Goal: Task Accomplishment & Management: Complete application form

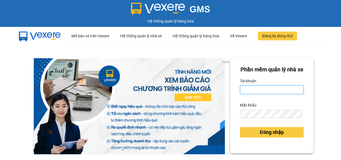
click at [260, 94] on input "Tài khoản" at bounding box center [272, 89] width 64 height 9
type input "vi.nhuquynh"
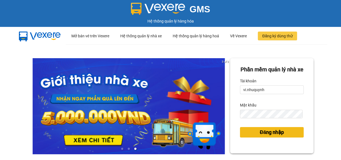
click at [264, 136] on span "Đăng nhập" at bounding box center [272, 132] width 24 height 8
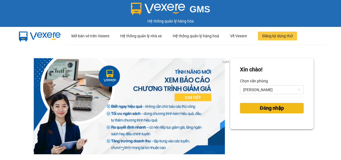
click at [265, 109] on span "Đăng nhập" at bounding box center [272, 108] width 24 height 8
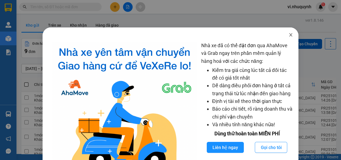
click at [289, 36] on icon "close" at bounding box center [290, 34] width 3 height 3
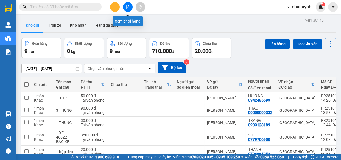
click at [127, 8] on icon "file-add" at bounding box center [127, 7] width 3 height 4
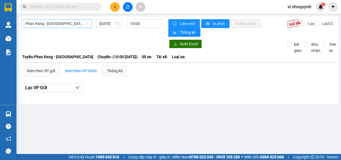
click at [69, 21] on span "Phan Rang - [GEOGRAPHIC_DATA]" at bounding box center [56, 23] width 63 height 8
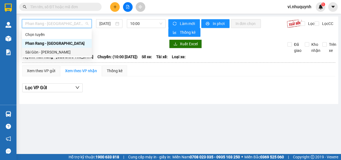
click at [43, 53] on div "Sài Gòn - [PERSON_NAME]" at bounding box center [56, 52] width 63 height 6
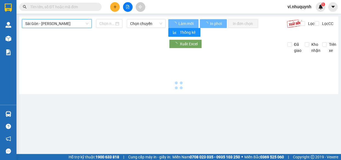
type input "[DATE]"
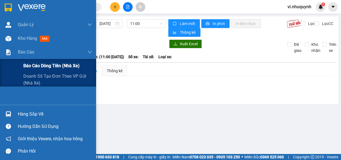
click at [30, 64] on span "Báo cáo dòng tiền (nhà xe)" at bounding box center [51, 65] width 56 height 7
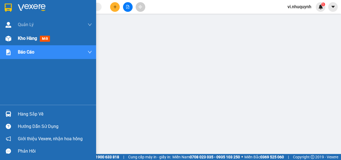
click at [26, 38] on span "Kho hàng" at bounding box center [27, 38] width 19 height 5
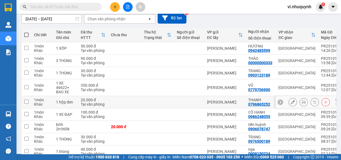
scroll to position [75, 0]
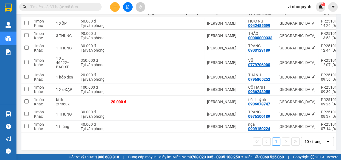
click at [78, 8] on input "text" at bounding box center [62, 7] width 65 height 6
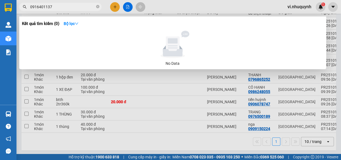
click at [44, 8] on input "0916401137" at bounding box center [62, 7] width 65 height 6
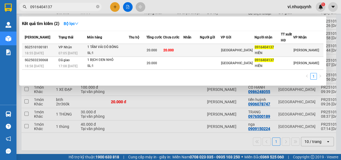
type input "0916404137"
click at [276, 50] on div "HIỀN" at bounding box center [267, 53] width 26 height 6
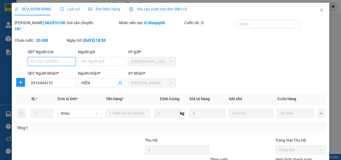
type input "0916404137"
type input "HIỀN"
type input "20.000"
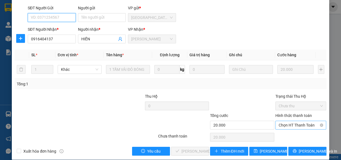
click at [278, 126] on span "Chọn HT Thanh Toán" at bounding box center [300, 125] width 44 height 8
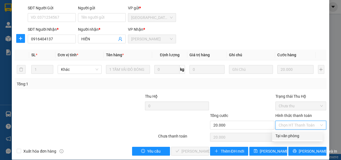
click at [288, 135] on div "Tại văn phòng" at bounding box center [297, 136] width 44 height 6
type input "0"
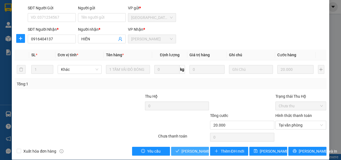
click at [200, 152] on span "Lưu và Giao hàng" at bounding box center [207, 151] width 53 height 6
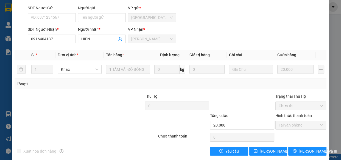
scroll to position [0, 0]
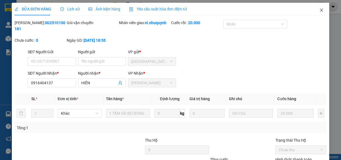
click at [319, 11] on icon "close" at bounding box center [321, 10] width 4 height 4
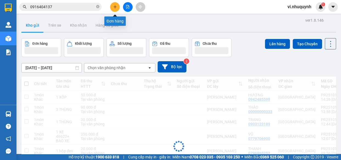
click at [115, 6] on icon "plus" at bounding box center [115, 6] width 0 height 3
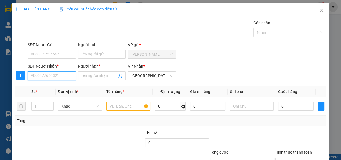
click at [49, 76] on input "SĐT Người Nhận *" at bounding box center [52, 75] width 48 height 9
click at [84, 77] on input "Người nhận *" at bounding box center [99, 76] width 36 height 6
type input "nhi"
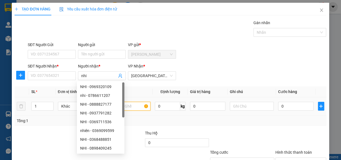
click at [126, 109] on input "text" at bounding box center [128, 106] width 44 height 9
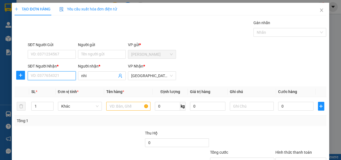
click at [57, 74] on input "SĐT Người Nhận *" at bounding box center [52, 75] width 48 height 9
click at [129, 105] on input "text" at bounding box center [128, 106] width 44 height 9
type input "1 thùng ken"
click at [45, 73] on input "SĐT Người Nhận *" at bounding box center [52, 75] width 48 height 9
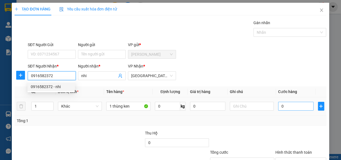
type input "0916582372"
click at [288, 109] on input "0" at bounding box center [295, 106] width 35 height 9
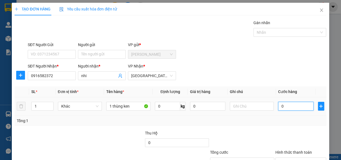
type input "2"
type input "20"
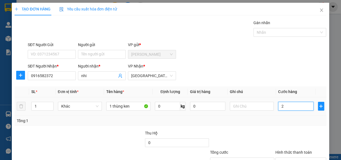
type input "20"
type input "200"
type input "2.000"
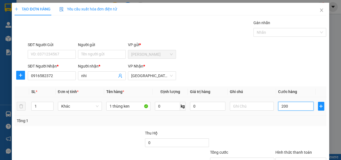
type input "2.000"
type input "20.000"
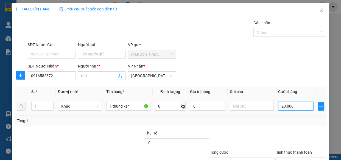
scroll to position [43, 0]
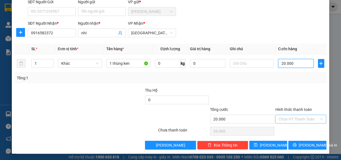
type input "20.000"
click at [287, 117] on input "Hình thức thanh toán" at bounding box center [298, 119] width 41 height 8
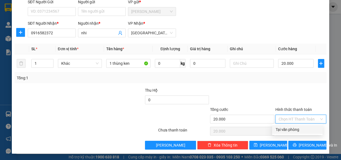
click at [292, 127] on div "Tại văn phòng" at bounding box center [297, 129] width 44 height 6
type input "0"
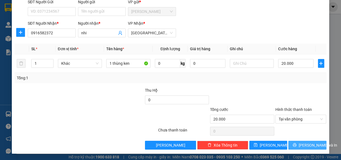
click at [308, 145] on span "[PERSON_NAME] và In" at bounding box center [317, 145] width 38 height 6
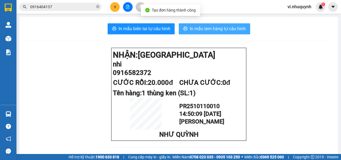
click at [200, 28] on span "In mẫu tem hàng tự cấu hình" at bounding box center [218, 28] width 56 height 7
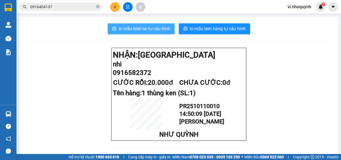
click at [138, 29] on span "In mẫu biên lai tự cấu hình" at bounding box center [145, 28] width 52 height 7
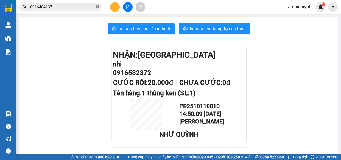
click at [98, 7] on icon "close-circle" at bounding box center [97, 6] width 3 height 3
click at [49, 7] on input "text" at bounding box center [62, 7] width 65 height 6
paste input "SG2510100007"
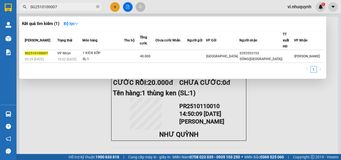
type input "SG2510100007"
click at [98, 7] on icon "close-circle" at bounding box center [97, 6] width 3 height 3
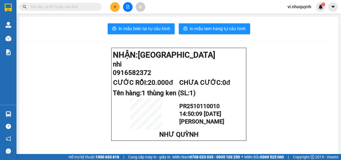
click at [63, 7] on input "text" at bounding box center [62, 7] width 65 height 6
paste input "SG2510100033"
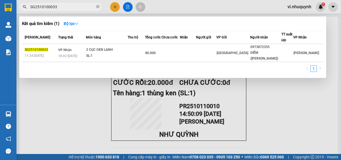
click at [71, 6] on input "SG2510100033" at bounding box center [62, 7] width 65 height 6
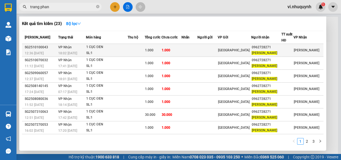
type input "trang phan"
click at [261, 53] on span "TRANG PHAN" at bounding box center [264, 53] width 26 height 4
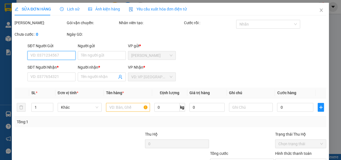
type input "0962728271"
type input "TRANG PHAN"
type input "1.000"
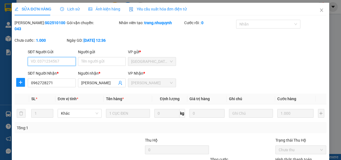
scroll to position [50, 0]
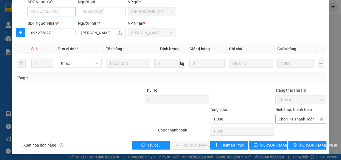
drag, startPoint x: 280, startPoint y: 119, endPoint x: 283, endPoint y: 123, distance: 5.3
click at [281, 119] on span "Chọn HT Thanh Toán" at bounding box center [300, 119] width 44 height 8
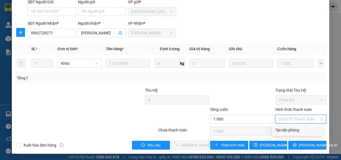
click at [288, 130] on div "Tại văn phòng" at bounding box center [297, 130] width 44 height 6
type input "0"
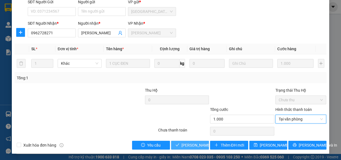
click at [200, 143] on span "Lưu và Giao hàng" at bounding box center [207, 145] width 53 height 6
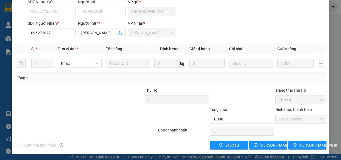
scroll to position [0, 0]
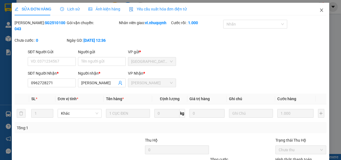
click at [320, 11] on icon "close" at bounding box center [321, 10] width 3 height 3
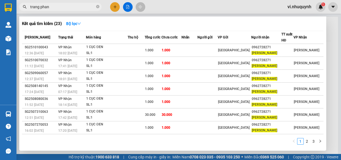
drag, startPoint x: 69, startPoint y: 8, endPoint x: 32, endPoint y: 14, distance: 37.0
click at [32, 12] on div "Kết quả tìm kiếm ( 23 ) Bộ lọc Mã ĐH Trạng thái Món hàng Thu hộ Tổng cước Chưa …" at bounding box center [53, 7] width 107 height 10
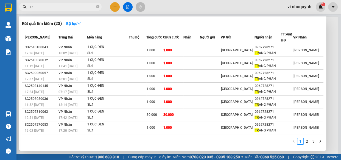
type input "t"
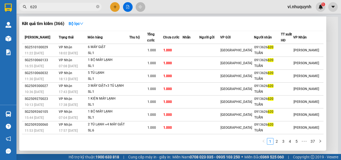
type input "620"
click at [114, 8] on div at bounding box center [170, 80] width 341 height 160
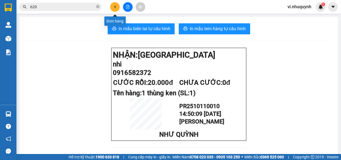
click at [115, 8] on icon "plus" at bounding box center [115, 7] width 4 height 4
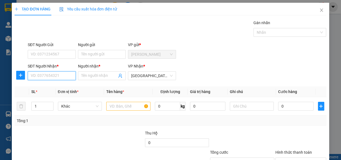
click at [58, 77] on input "SĐT Người Nhận *" at bounding box center [52, 75] width 48 height 9
click at [84, 77] on input "Người nhận *" at bounding box center [99, 76] width 36 height 6
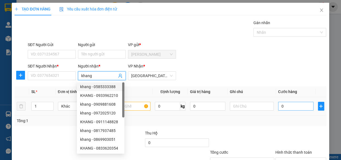
type input "khang"
click at [287, 106] on input "0" at bounding box center [295, 106] width 35 height 9
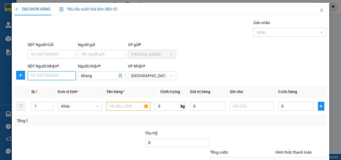
click at [43, 76] on input "SĐT Người Nhận *" at bounding box center [52, 75] width 48 height 9
type input "0916310851"
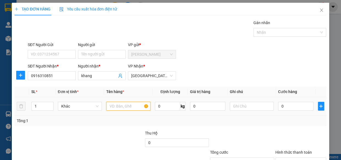
click at [123, 107] on input "text" at bounding box center [128, 106] width 44 height 9
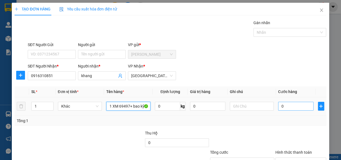
type input "1 XM 69497+ bao kỹ"
click at [286, 107] on input "0" at bounding box center [295, 106] width 35 height 9
type input "2"
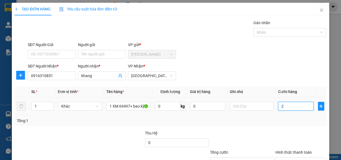
type input "25"
type input "250"
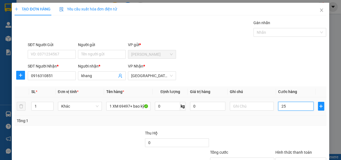
type input "250"
type input "2.500"
type input "25.000"
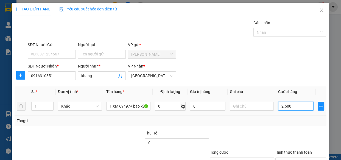
type input "25.000"
type input "250.000"
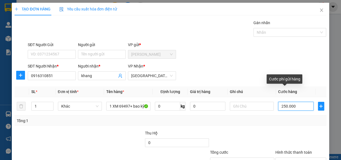
scroll to position [43, 0]
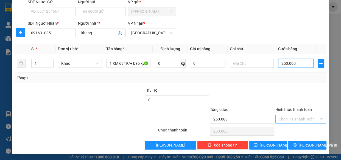
type input "250.000"
click at [285, 119] on input "Hình thức thanh toán" at bounding box center [298, 119] width 41 height 8
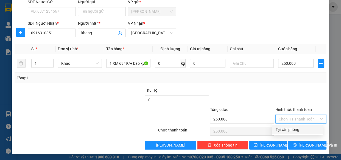
click at [287, 129] on div "Tại văn phòng" at bounding box center [297, 129] width 44 height 6
type input "0"
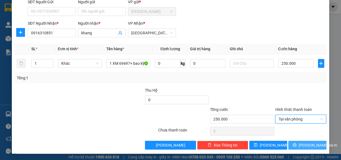
click at [304, 144] on span "[PERSON_NAME] và In" at bounding box center [317, 145] width 38 height 6
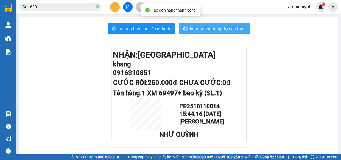
click at [204, 31] on span "In mẫu tem hàng tự cấu hình" at bounding box center [218, 28] width 56 height 7
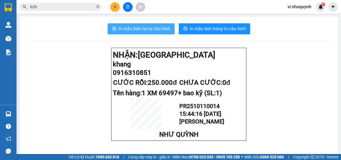
click at [145, 31] on span "In mẫu biên lai tự cấu hình" at bounding box center [145, 28] width 52 height 7
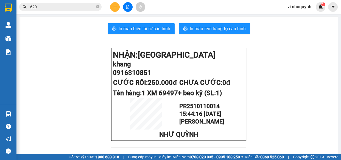
click at [58, 6] on input "620" at bounding box center [62, 7] width 65 height 6
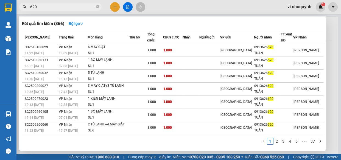
click at [58, 6] on input "620" at bounding box center [62, 7] width 65 height 6
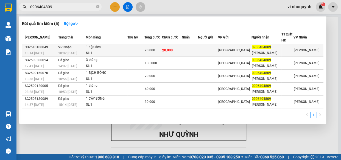
type input "0906404809"
click at [271, 53] on div "ÂN DUYỆT" at bounding box center [266, 53] width 29 height 6
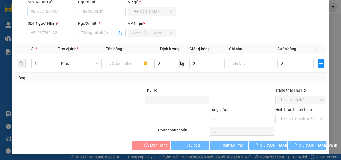
type input "0906404809"
type input "ÂN DUYỆT"
type input "20.000"
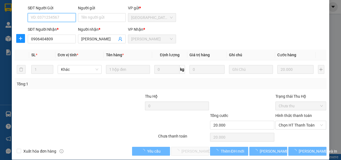
scroll to position [50, 0]
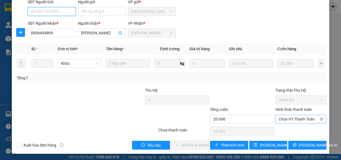
click at [281, 119] on span "Chọn HT Thanh Toán" at bounding box center [300, 119] width 44 height 8
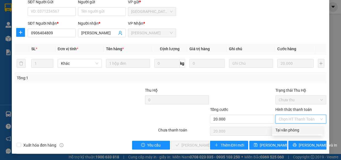
click at [283, 131] on div "Tại văn phòng" at bounding box center [297, 130] width 44 height 6
type input "0"
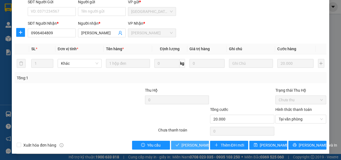
click at [186, 148] on button "Lưu và Giao hàng" at bounding box center [190, 145] width 38 height 9
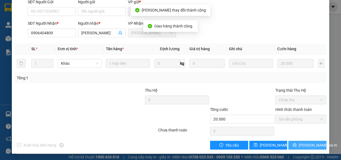
click at [307, 146] on span "[PERSON_NAME] và In" at bounding box center [317, 145] width 38 height 6
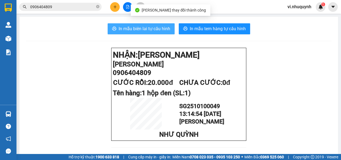
click at [138, 30] on span "In mẫu biên lai tự cấu hình" at bounding box center [145, 28] width 52 height 7
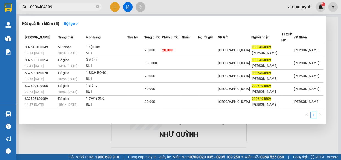
drag, startPoint x: 67, startPoint y: 7, endPoint x: 30, endPoint y: 12, distance: 36.7
click at [19, 12] on div "Kết quả tìm kiếm ( 5 ) Bộ lọc Mã ĐH Trạng thái Món hàng Thu hộ Tổng cước Chưa c…" at bounding box center [53, 7] width 107 height 10
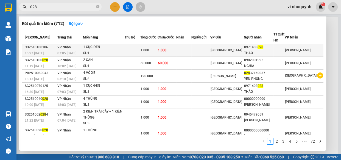
type input "028"
click at [270, 52] on div "THẢO" at bounding box center [258, 53] width 29 height 6
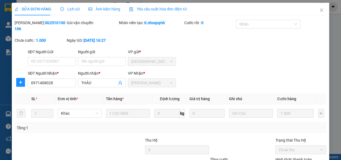
type input "0971408028"
type input "THẢO"
type input "1.000"
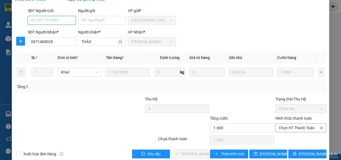
click at [281, 127] on span "Chọn HT Thanh Toán" at bounding box center [300, 128] width 44 height 8
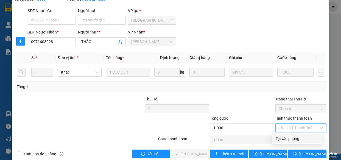
click at [283, 137] on div "Tại văn phòng" at bounding box center [297, 139] width 44 height 6
type input "0"
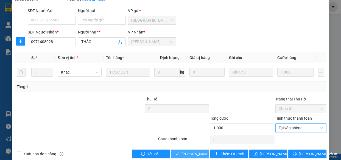
click at [200, 154] on span "Lưu và Giao hàng" at bounding box center [207, 154] width 53 height 6
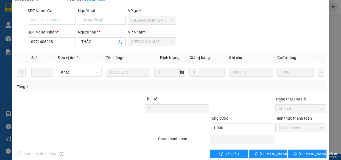
scroll to position [0, 0]
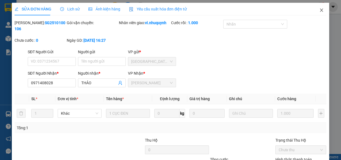
click at [319, 10] on icon "close" at bounding box center [321, 10] width 4 height 4
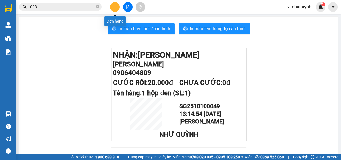
click at [113, 8] on icon "plus" at bounding box center [115, 7] width 4 height 4
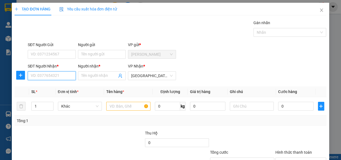
click at [48, 75] on input "SĐT Người Nhận *" at bounding box center [52, 75] width 48 height 9
type input "0933535039"
click at [84, 75] on input "Người nhận *" at bounding box center [99, 76] width 36 height 6
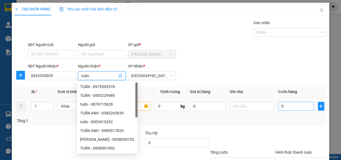
type input "tuấn"
click at [289, 106] on input "0" at bounding box center [295, 106] width 35 height 9
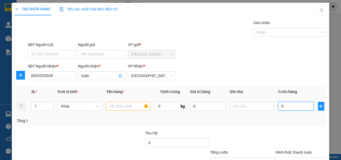
type input "2"
type input "20"
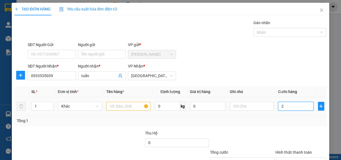
type input "20"
type input "200"
type input "2.000"
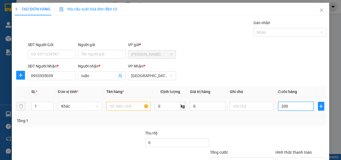
type input "2.000"
type input "20.000"
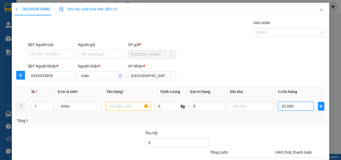
type input "20.000"
click at [128, 106] on input "text" at bounding box center [128, 106] width 44 height 9
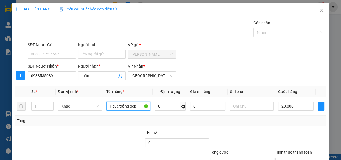
scroll to position [43, 0]
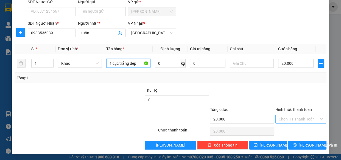
type input "1 cục trắng dẹp"
drag, startPoint x: 284, startPoint y: 116, endPoint x: 287, endPoint y: 119, distance: 3.7
click at [285, 116] on input "Hình thức thanh toán" at bounding box center [298, 119] width 41 height 8
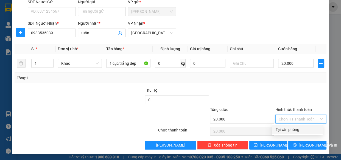
click at [286, 132] on div "Tại văn phòng" at bounding box center [297, 129] width 44 height 6
type input "0"
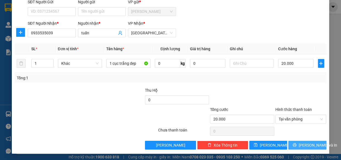
click at [296, 147] on span "printer" at bounding box center [294, 145] width 4 height 4
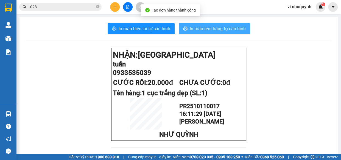
click at [207, 28] on span "In mẫu tem hàng tự cấu hình" at bounding box center [218, 28] width 56 height 7
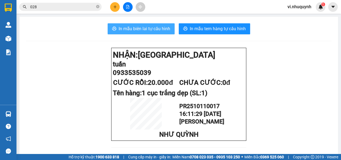
click at [139, 28] on span "In mẫu biên lai tự cấu hình" at bounding box center [145, 28] width 52 height 7
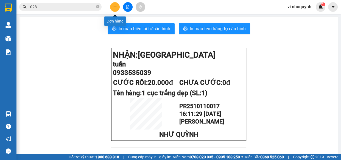
click at [114, 7] on icon "plus" at bounding box center [114, 7] width 3 height 0
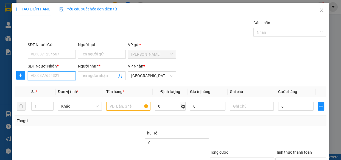
click at [57, 75] on input "SĐT Người Nhận *" at bounding box center [52, 75] width 48 height 9
type input "0909648823"
click at [60, 88] on div "0909648823 - minh" at bounding box center [51, 87] width 41 height 6
type input "minh"
type input "30.000"
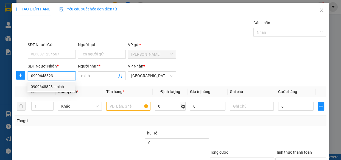
type input "30.000"
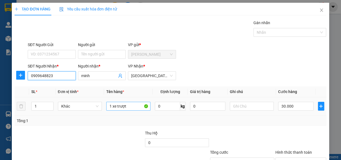
type input "0909648823"
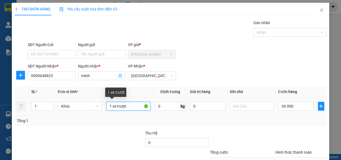
drag, startPoint x: 124, startPoint y: 106, endPoint x: 111, endPoint y: 109, distance: 13.2
click at [111, 109] on input "1 xe trượt" at bounding box center [128, 106] width 44 height 9
type input "1hộp lớn"
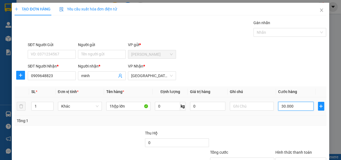
click at [303, 109] on input "30.000" at bounding box center [295, 106] width 35 height 9
type input "2"
type input "20"
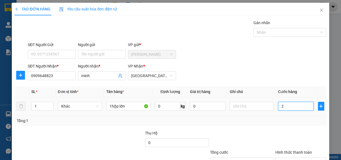
type input "20"
type input "200"
type input "2.000"
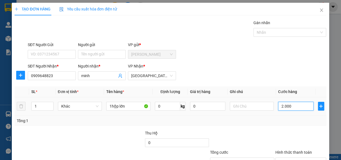
type input "2.000"
type input "20.000"
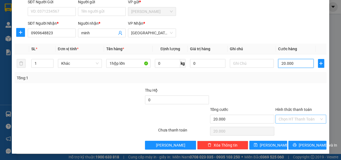
type input "20.000"
click at [289, 120] on input "Hình thức thanh toán" at bounding box center [298, 119] width 41 height 8
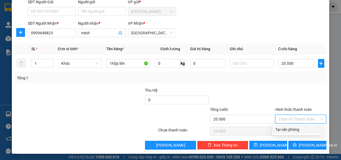
click at [289, 130] on div "Tại văn phòng" at bounding box center [297, 129] width 44 height 6
type input "0"
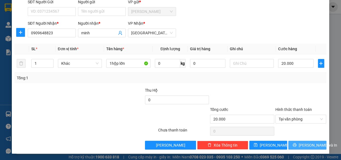
click at [299, 145] on span "[PERSON_NAME] và In" at bounding box center [317, 145] width 38 height 6
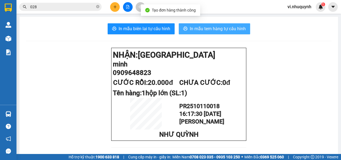
click at [205, 31] on span "In mẫu tem hàng tự cấu hình" at bounding box center [218, 28] width 56 height 7
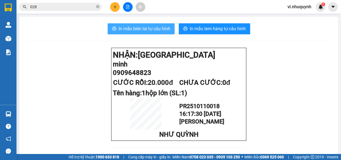
click at [129, 26] on span "In mẫu biên lai tự cấu hình" at bounding box center [145, 28] width 52 height 7
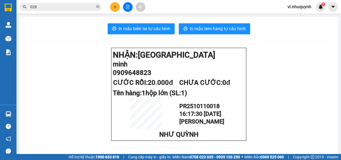
click at [51, 7] on input "028" at bounding box center [62, 7] width 65 height 6
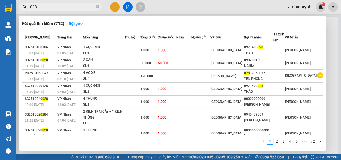
click at [51, 7] on input "028" at bounding box center [62, 7] width 65 height 6
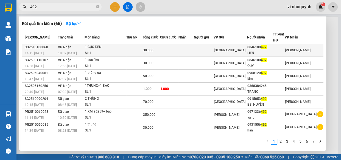
type input "492"
click at [267, 48] on div "0846100 492" at bounding box center [259, 47] width 25 height 6
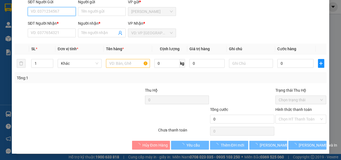
type input "0846100492"
type input "LIÊN"
type input "30.000"
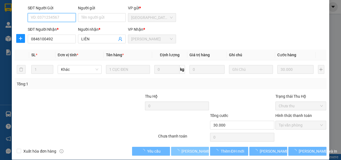
scroll to position [50, 0]
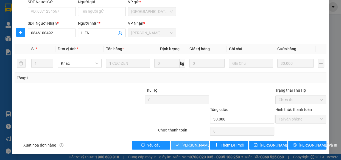
click at [194, 144] on span "Lưu và Giao hàng" at bounding box center [207, 145] width 53 height 6
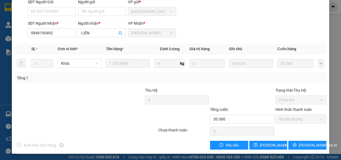
scroll to position [0, 0]
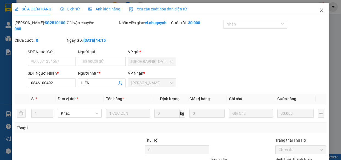
click at [320, 12] on icon "close" at bounding box center [321, 10] width 3 height 3
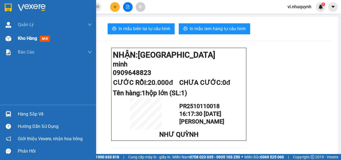
click at [22, 38] on span "Kho hàng" at bounding box center [27, 38] width 19 height 5
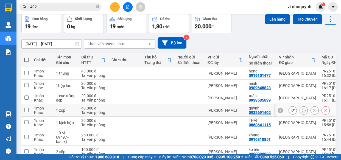
scroll to position [75, 0]
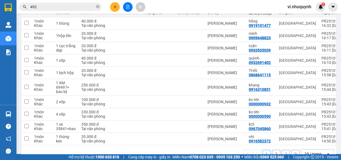
click at [64, 9] on input "492" at bounding box center [62, 7] width 65 height 6
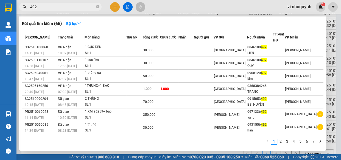
click at [64, 9] on input "492" at bounding box center [62, 7] width 65 height 6
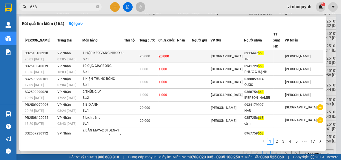
type input "668"
click at [263, 51] on span "668" at bounding box center [261, 53] width 6 height 4
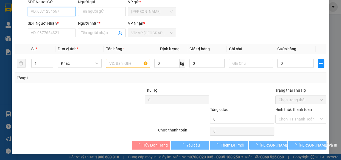
type input "0933447668"
type input "TRÍ"
type input "20.000"
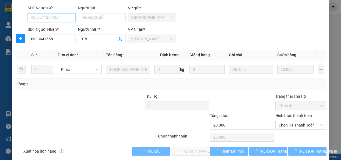
scroll to position [50, 0]
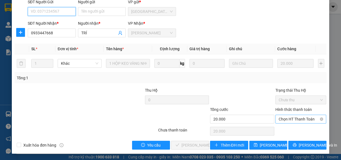
click at [280, 118] on span "Chọn HT Thanh Toán" at bounding box center [300, 119] width 44 height 8
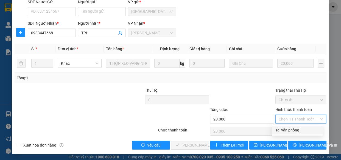
click at [285, 129] on div "Tại văn phòng" at bounding box center [297, 130] width 44 height 6
type input "0"
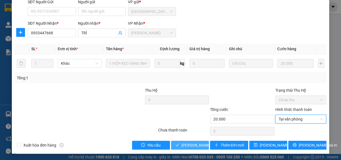
click at [193, 144] on span "Lưu và Giao hàng" at bounding box center [207, 145] width 53 height 6
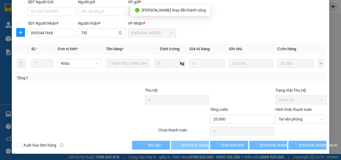
scroll to position [0, 0]
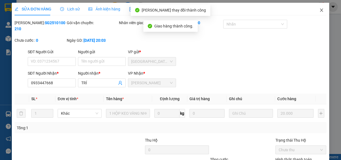
click at [319, 9] on icon "close" at bounding box center [321, 10] width 4 height 4
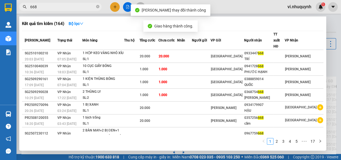
click at [40, 8] on input "668" at bounding box center [62, 7] width 65 height 6
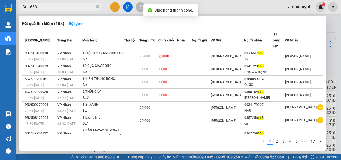
click at [40, 8] on input "668" at bounding box center [62, 7] width 65 height 6
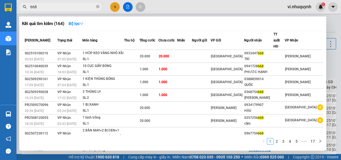
click at [40, 8] on input "668" at bounding box center [62, 7] width 65 height 6
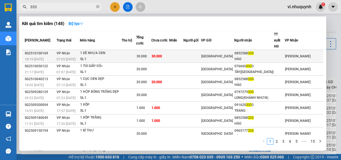
type input "333"
click at [274, 56] on div "HÀO" at bounding box center [253, 59] width 39 height 6
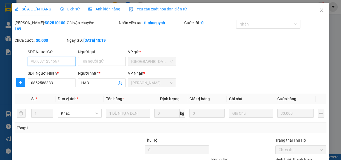
type input "0852588333"
type input "HÀO"
type input "30.000"
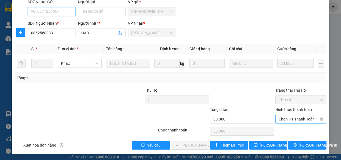
click at [283, 119] on span "Chọn HT Thanh Toán" at bounding box center [300, 119] width 44 height 8
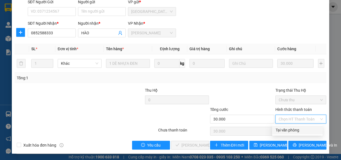
click at [289, 129] on div "Tại văn phòng" at bounding box center [297, 130] width 44 height 6
type input "0"
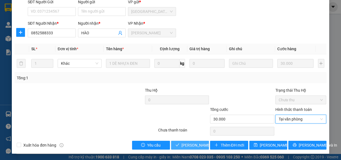
click at [191, 144] on span "Lưu và Giao hàng" at bounding box center [207, 145] width 53 height 6
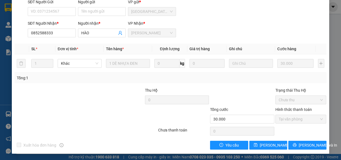
scroll to position [0, 0]
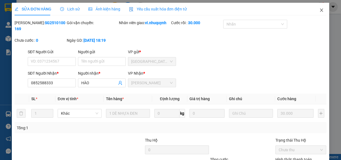
click at [320, 11] on icon "close" at bounding box center [321, 10] width 3 height 3
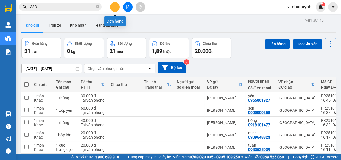
click at [114, 6] on icon "plus" at bounding box center [115, 7] width 4 height 4
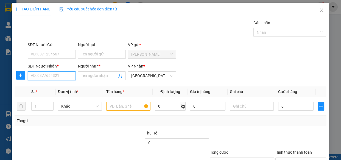
click at [63, 73] on input "SĐT Người Nhận *" at bounding box center [52, 75] width 48 height 9
type input "0933665655"
click at [59, 87] on div "0933665655 - phong labo" at bounding box center [53, 87] width 44 height 6
type input "phong labo"
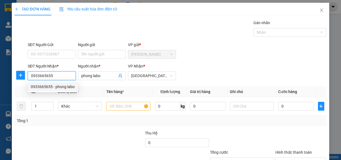
type input "20.000"
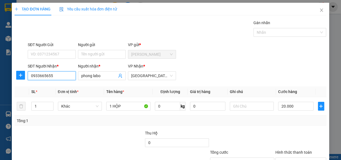
scroll to position [43, 0]
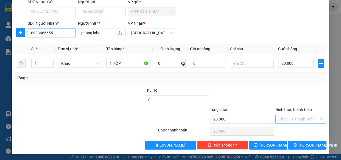
type input "0933665655"
click at [288, 119] on input "Hình thức thanh toán" at bounding box center [298, 119] width 41 height 8
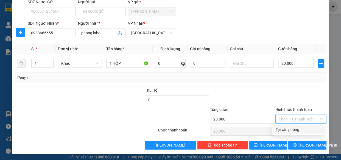
drag, startPoint x: 289, startPoint y: 130, endPoint x: 295, endPoint y: 136, distance: 8.5
click at [289, 131] on div "Tại văn phòng" at bounding box center [297, 129] width 44 height 6
type input "0"
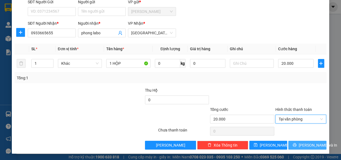
click at [301, 145] on span "[PERSON_NAME] và In" at bounding box center [317, 145] width 38 height 6
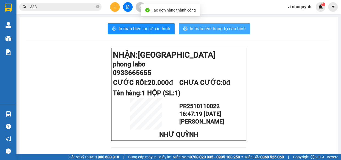
click at [211, 29] on span "In mẫu tem hàng tự cấu hình" at bounding box center [218, 28] width 56 height 7
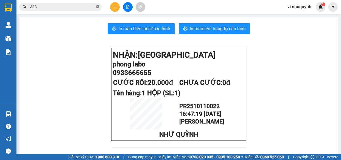
click at [96, 7] on icon "close-circle" at bounding box center [97, 6] width 3 height 3
click at [63, 7] on input "text" at bounding box center [62, 7] width 65 height 6
paste input "SG2510110043"
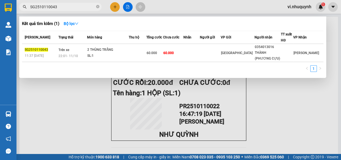
type input "SG2510110043"
click at [98, 5] on icon "close-circle" at bounding box center [97, 6] width 3 height 3
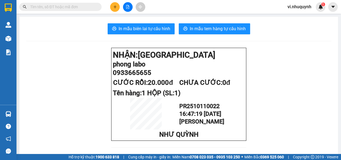
click at [69, 7] on input "text" at bounding box center [62, 7] width 65 height 6
paste input "SG2510110011"
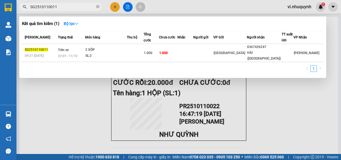
type input "SG2510110011"
click at [97, 6] on icon "close-circle" at bounding box center [97, 6] width 3 height 3
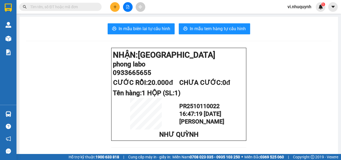
click at [69, 5] on input "text" at bounding box center [62, 7] width 65 height 6
paste input "SG2510110013"
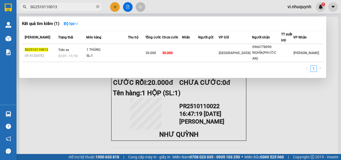
type input "SG2510110013"
click at [98, 7] on icon "close-circle" at bounding box center [97, 6] width 3 height 3
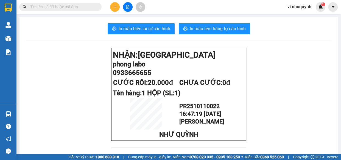
click at [113, 6] on icon "plus" at bounding box center [115, 7] width 4 height 4
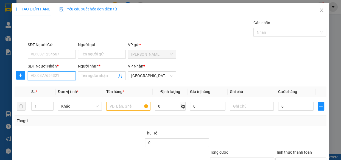
drag, startPoint x: 62, startPoint y: 79, endPoint x: 59, endPoint y: 77, distance: 3.6
click at [61, 78] on input "SĐT Người Nhận *" at bounding box center [52, 75] width 48 height 9
type input "0916828471"
click at [94, 77] on input "Người nhận *" at bounding box center [99, 76] width 36 height 6
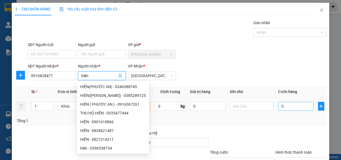
type input "hiền"
click at [281, 105] on input "0" at bounding box center [295, 106] width 35 height 9
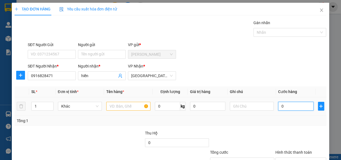
type input "3"
type input "30"
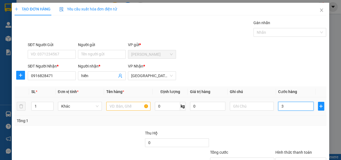
type input "30"
type input "300"
type input "3.000"
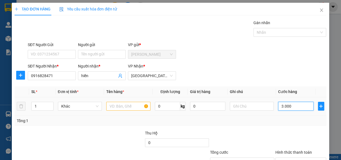
type input "3.000"
type input "30.000"
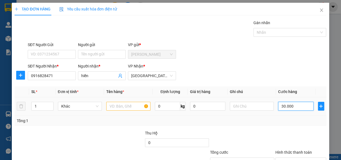
type input "30.000"
click at [128, 106] on input "text" at bounding box center [128, 106] width 44 height 9
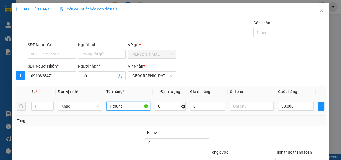
scroll to position [43, 0]
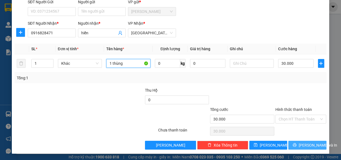
type input "1 thùng"
click at [295, 146] on icon "printer" at bounding box center [294, 145] width 4 height 4
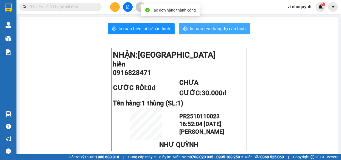
click at [202, 28] on span "In mẫu tem hàng tự cấu hình" at bounding box center [218, 28] width 56 height 7
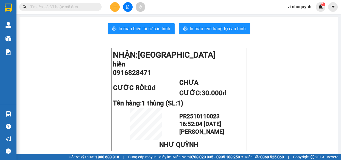
click at [43, 8] on input "text" at bounding box center [62, 7] width 65 height 6
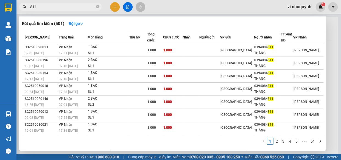
click at [69, 5] on input "811" at bounding box center [62, 7] width 65 height 6
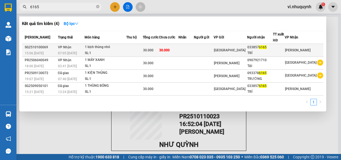
type input "6165"
click at [266, 48] on span "6165" at bounding box center [263, 47] width 8 height 4
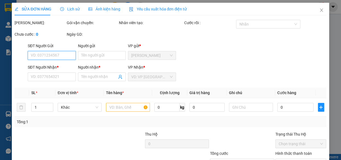
type input "0338576165"
type input "TRÍ"
type input "30.000"
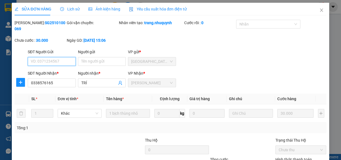
scroll to position [44, 0]
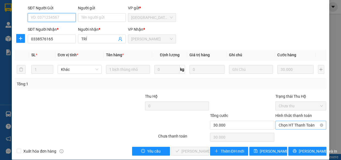
click at [279, 123] on span "Chọn HT Thanh Toán" at bounding box center [300, 125] width 44 height 8
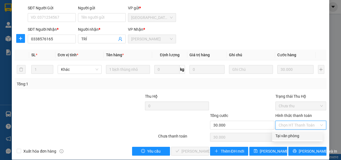
drag, startPoint x: 284, startPoint y: 136, endPoint x: 280, endPoint y: 140, distance: 5.2
click at [284, 136] on div "Tại văn phòng" at bounding box center [297, 136] width 44 height 6
type input "0"
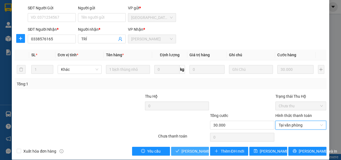
click at [197, 151] on span "Lưu và Giao hàng" at bounding box center [207, 151] width 53 height 6
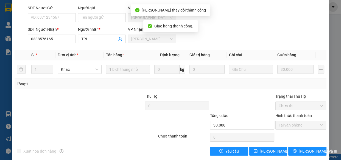
scroll to position [0, 0]
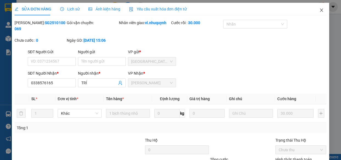
click at [320, 10] on icon "close" at bounding box center [321, 10] width 3 height 3
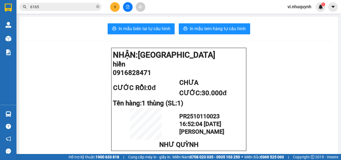
click at [57, 7] on input "6165" at bounding box center [62, 7] width 65 height 6
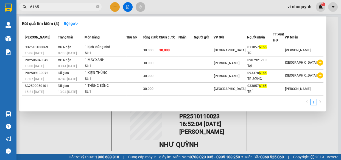
click at [57, 7] on input "6165" at bounding box center [62, 7] width 65 height 6
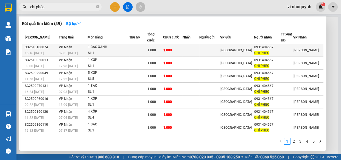
type input "chí phèo"
click at [271, 52] on div "CHÍ PHÈO" at bounding box center [267, 53] width 26 height 6
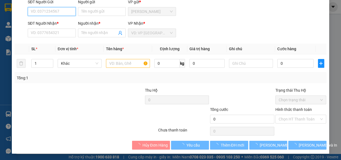
type input "0931404567"
type input "CHÍ PHÈO"
type input "1.000"
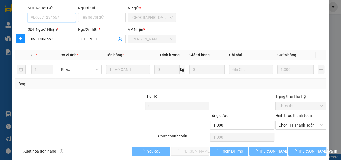
scroll to position [50, 0]
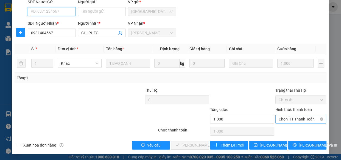
click at [278, 119] on span "Chọn HT Thanh Toán" at bounding box center [300, 119] width 44 height 8
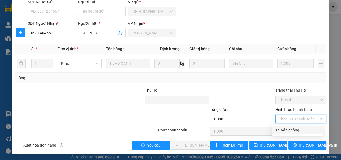
drag, startPoint x: 280, startPoint y: 129, endPoint x: 270, endPoint y: 139, distance: 13.4
click at [280, 129] on div "Tại văn phòng" at bounding box center [297, 130] width 44 height 6
type input "0"
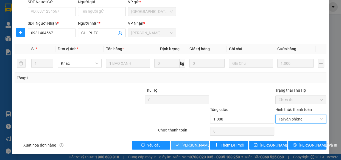
click at [189, 143] on span "Lưu và Giao hàng" at bounding box center [207, 145] width 53 height 6
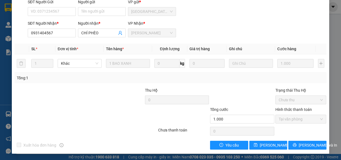
scroll to position [0, 0]
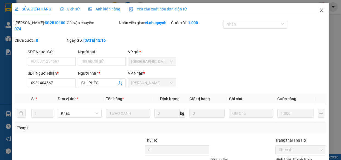
click at [319, 10] on icon "close" at bounding box center [321, 10] width 4 height 4
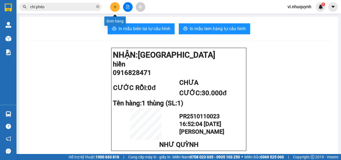
click at [114, 8] on icon "plus" at bounding box center [115, 7] width 4 height 4
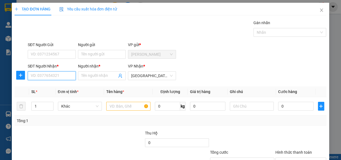
click at [56, 75] on input "SĐT Người Nhận *" at bounding box center [52, 75] width 48 height 9
type input "0932606160"
click at [58, 86] on div "0932606160 - mylab" at bounding box center [51, 87] width 41 height 6
type input "mylab"
type input "20.000"
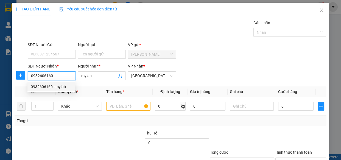
type input "20.000"
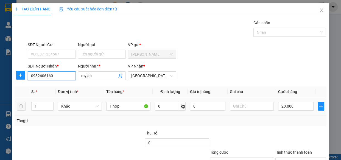
scroll to position [43, 0]
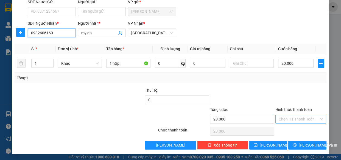
type input "0932606160"
click at [293, 120] on input "Hình thức thanh toán" at bounding box center [298, 119] width 41 height 8
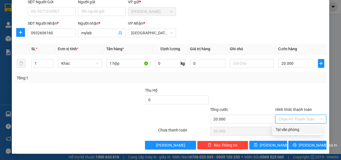
drag, startPoint x: 289, startPoint y: 129, endPoint x: 298, endPoint y: 146, distance: 19.5
click at [289, 129] on div "Tại văn phòng" at bounding box center [297, 129] width 44 height 6
type input "0"
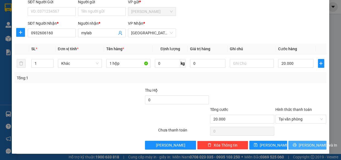
click at [298, 145] on button "[PERSON_NAME] và In" at bounding box center [307, 145] width 38 height 9
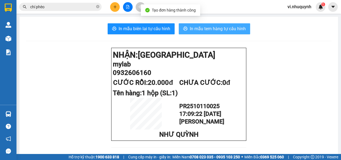
click at [207, 29] on span "In mẫu tem hàng tự cấu hình" at bounding box center [218, 28] width 56 height 7
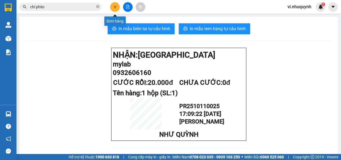
click at [115, 6] on icon "plus" at bounding box center [115, 6] width 0 height 3
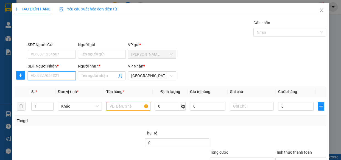
click at [41, 77] on input "SĐT Người Nhận *" at bounding box center [52, 75] width 48 height 9
type input "0909810477"
click at [86, 74] on input "Người nhận *" at bounding box center [99, 76] width 36 height 6
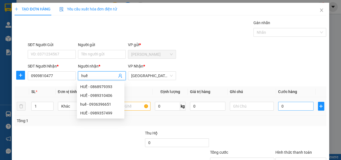
type input "huế"
click at [291, 107] on input "0" at bounding box center [295, 106] width 35 height 9
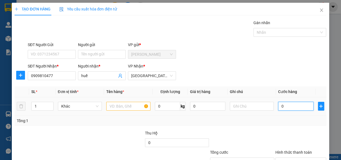
type input "3"
type input "30"
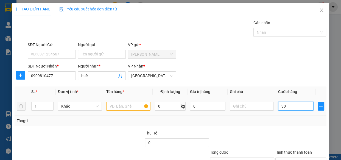
type input "30"
type input "300"
type input "3.000"
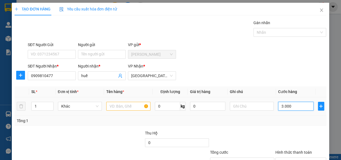
type input "3.000"
type input "30.000"
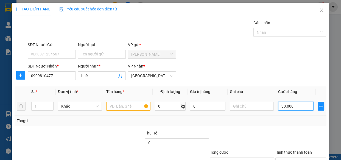
type input "30.000"
click at [122, 107] on input "text" at bounding box center [128, 106] width 44 height 9
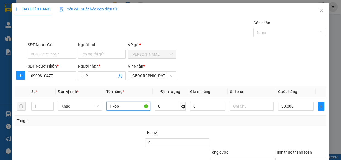
scroll to position [43, 0]
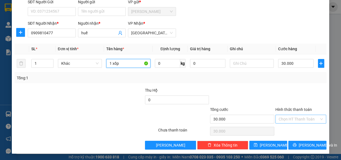
type input "1 xốp"
click at [296, 119] on input "Hình thức thanh toán" at bounding box center [298, 119] width 41 height 8
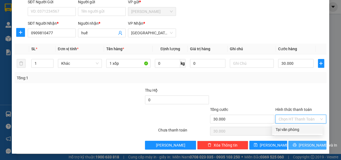
drag, startPoint x: 294, startPoint y: 129, endPoint x: 300, endPoint y: 145, distance: 16.8
click at [294, 131] on div "Tại văn phòng" at bounding box center [297, 129] width 44 height 6
type input "0"
drag, startPoint x: 301, startPoint y: 146, endPoint x: 300, endPoint y: 142, distance: 3.9
click at [300, 145] on span "[PERSON_NAME] và In" at bounding box center [317, 145] width 38 height 6
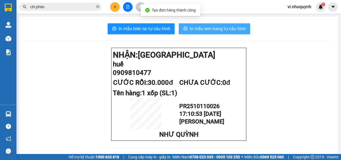
click at [205, 30] on span "In mẫu tem hàng tự cấu hình" at bounding box center [218, 28] width 56 height 7
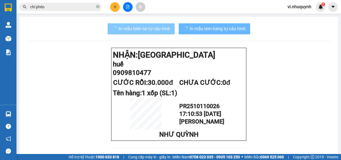
click at [154, 29] on span "In mẫu biên lai tự cấu hình" at bounding box center [145, 28] width 52 height 7
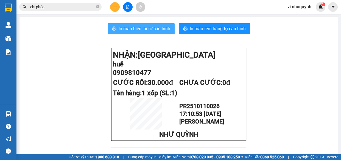
click at [148, 28] on span "In mẫu biên lai tự cấu hình" at bounding box center [145, 28] width 52 height 7
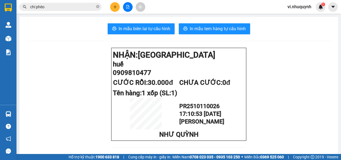
click at [118, 5] on button at bounding box center [115, 7] width 10 height 10
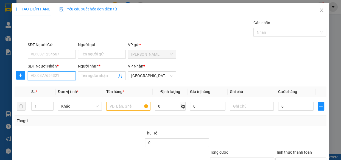
click at [60, 79] on input "SĐT Người Nhận *" at bounding box center [52, 75] width 48 height 9
type input "0933401293"
click at [56, 87] on div "0933401293 - ĐĂNG" at bounding box center [51, 87] width 41 height 6
type input "ĐĂNG"
type input "40.000"
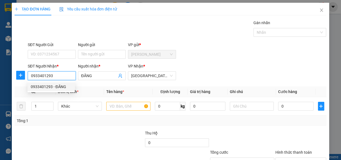
type input "40.000"
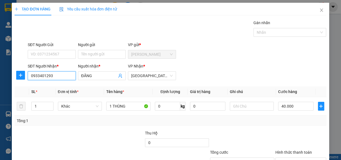
scroll to position [43, 0]
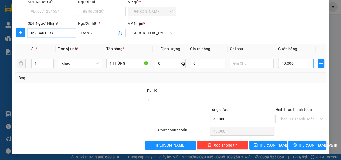
type input "0933401293"
click at [295, 66] on input "40.000" at bounding box center [295, 63] width 35 height 9
type input "3"
type input "30"
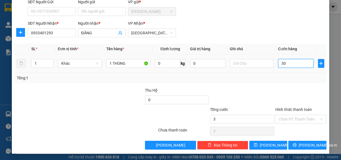
type input "30"
type input "300"
click at [283, 119] on input "Hình thức thanh toán" at bounding box center [298, 119] width 41 height 8
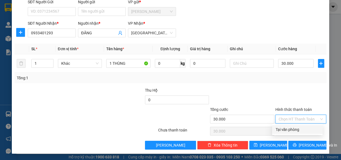
click at [286, 128] on div "Tại văn phòng" at bounding box center [297, 129] width 44 height 6
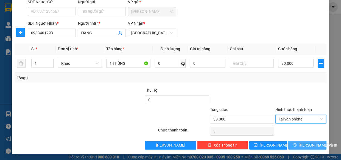
click at [299, 146] on span "[PERSON_NAME] và In" at bounding box center [317, 145] width 38 height 6
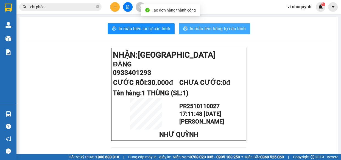
click at [195, 31] on span "In mẫu tem hàng tự cấu hình" at bounding box center [218, 28] width 56 height 7
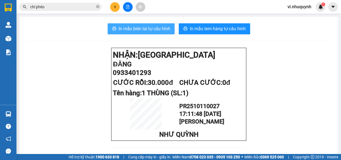
click at [138, 30] on span "In mẫu biên lai tự cấu hình" at bounding box center [145, 28] width 52 height 7
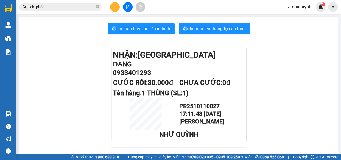
click at [62, 8] on input "chí phèo" at bounding box center [62, 7] width 65 height 6
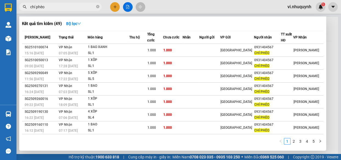
click at [62, 8] on input "chí phèo" at bounding box center [62, 7] width 65 height 6
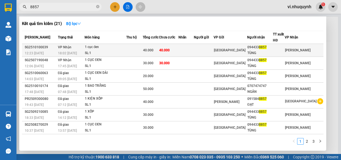
click at [271, 50] on div "TÙNG" at bounding box center [259, 53] width 25 height 6
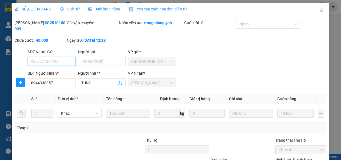
scroll to position [50, 0]
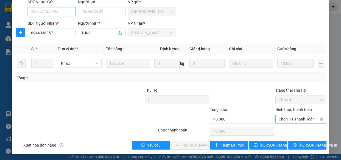
click at [278, 119] on span "Chọn HT Thanh Toán" at bounding box center [300, 119] width 44 height 8
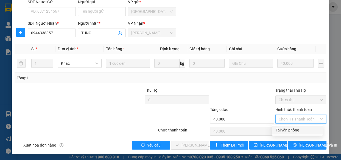
click at [281, 127] on div "Tại văn phòng" at bounding box center [297, 130] width 44 height 6
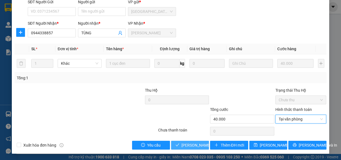
click at [193, 143] on span "Lưu và Giao hàng" at bounding box center [207, 145] width 53 height 6
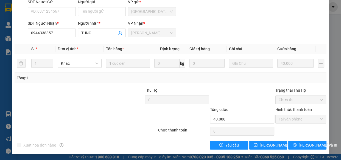
scroll to position [0, 0]
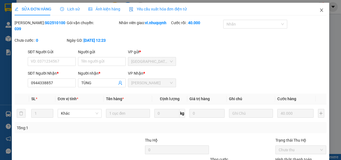
click at [319, 10] on icon "close" at bounding box center [321, 10] width 4 height 4
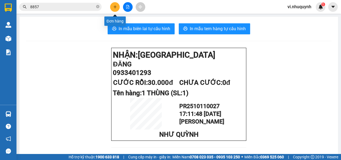
click at [115, 8] on icon "plus" at bounding box center [115, 6] width 0 height 3
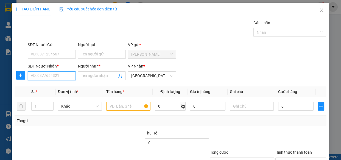
click at [55, 77] on input "SĐT Người Nhận *" at bounding box center [52, 75] width 48 height 9
click at [105, 75] on input "Người nhận *" at bounding box center [99, 76] width 36 height 6
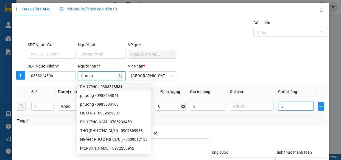
click at [281, 106] on input "0" at bounding box center [295, 106] width 35 height 9
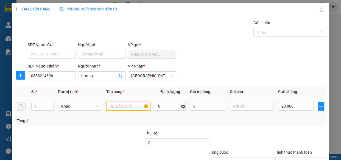
click at [121, 107] on input "text" at bounding box center [128, 106] width 44 height 9
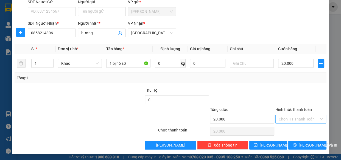
click at [285, 119] on input "Hình thức thanh toán" at bounding box center [298, 119] width 41 height 8
click at [286, 129] on div "Tại văn phòng" at bounding box center [297, 129] width 44 height 6
click at [306, 146] on span "[PERSON_NAME] và In" at bounding box center [317, 145] width 38 height 6
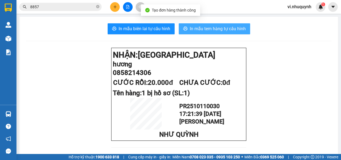
click at [200, 28] on span "In mẫu tem hàng tự cấu hình" at bounding box center [218, 28] width 56 height 7
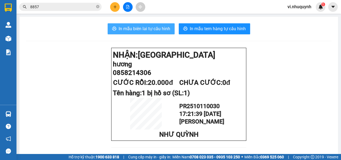
click at [150, 28] on span "In mẫu biên lai tự cấu hình" at bounding box center [145, 28] width 52 height 7
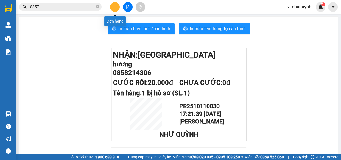
click at [115, 9] on button at bounding box center [115, 7] width 10 height 10
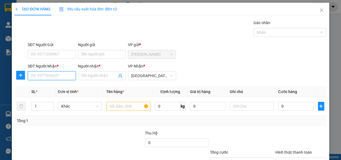
click at [43, 75] on input "SĐT Người Nhận *" at bounding box center [52, 75] width 48 height 9
click at [55, 87] on div "0968373505 - PHƯỢNG" at bounding box center [52, 87] width 42 height 6
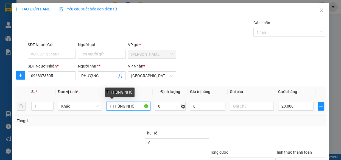
drag, startPoint x: 136, startPoint y: 106, endPoint x: 112, endPoint y: 108, distance: 24.5
click at [112, 108] on input "1 THÙNG NHỎ" at bounding box center [128, 106] width 44 height 9
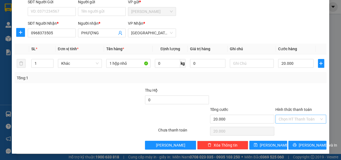
click at [287, 119] on input "Hình thức thanh toán" at bounding box center [298, 119] width 41 height 8
click at [287, 128] on div "Tại văn phòng" at bounding box center [297, 129] width 44 height 6
click at [295, 145] on icon "printer" at bounding box center [295, 145] width 4 height 4
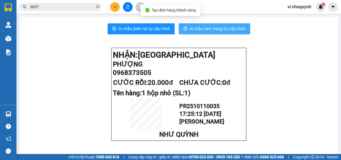
click at [210, 26] on span "In mẫu tem hàng tự cấu hình" at bounding box center [218, 28] width 56 height 7
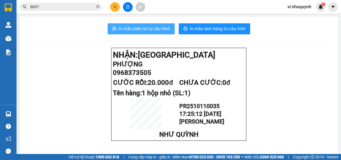
click at [152, 27] on span "In mẫu biên lai tự cấu hình" at bounding box center [145, 28] width 52 height 7
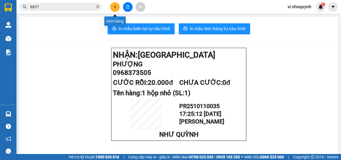
click at [113, 7] on icon "plus" at bounding box center [114, 7] width 3 height 0
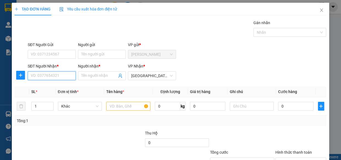
click at [52, 74] on input "SĐT Người Nhận *" at bounding box center [52, 75] width 48 height 9
click at [57, 86] on div "0369013039 - vân" at bounding box center [51, 87] width 41 height 6
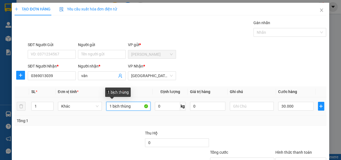
drag, startPoint x: 136, startPoint y: 107, endPoint x: 112, endPoint y: 108, distance: 24.4
click at [112, 108] on input "1 bịch thùng" at bounding box center [128, 106] width 44 height 9
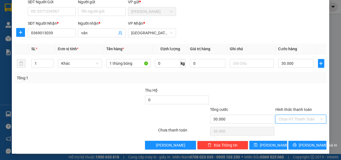
click at [290, 119] on input "Hình thức thanh toán" at bounding box center [298, 119] width 41 height 8
drag, startPoint x: 287, startPoint y: 128, endPoint x: 294, endPoint y: 134, distance: 8.7
click at [289, 129] on div "Tại văn phòng" at bounding box center [297, 129] width 44 height 6
click at [301, 144] on span "[PERSON_NAME] và In" at bounding box center [317, 145] width 38 height 6
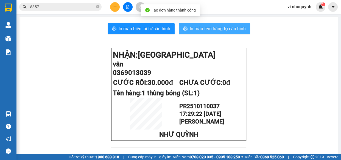
click at [204, 27] on span "In mẫu tem hàng tự cấu hình" at bounding box center [218, 28] width 56 height 7
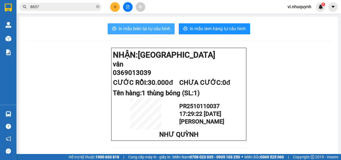
click at [144, 26] on span "In mẫu biên lai tự cấu hình" at bounding box center [145, 28] width 52 height 7
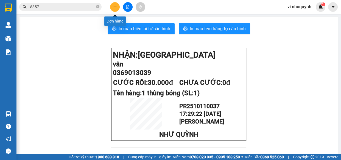
click at [114, 8] on icon "plus" at bounding box center [115, 7] width 4 height 4
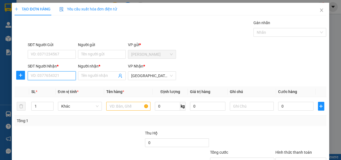
click at [52, 76] on input "SĐT Người Nhận *" at bounding box center [52, 75] width 48 height 9
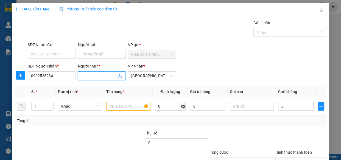
click at [103, 76] on input "Người nhận *" at bounding box center [99, 76] width 36 height 6
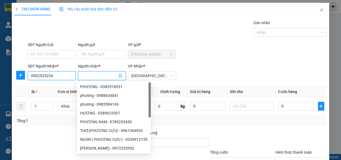
click at [56, 77] on input "0902525234" at bounding box center [52, 75] width 48 height 9
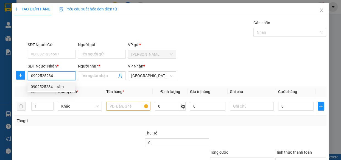
click at [62, 87] on div "0902525234 - trâm" at bounding box center [51, 87] width 41 height 6
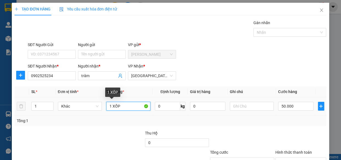
click at [109, 108] on input "1 XỐP" at bounding box center [128, 106] width 44 height 9
click at [111, 106] on input "1 XỐP" at bounding box center [128, 106] width 44 height 9
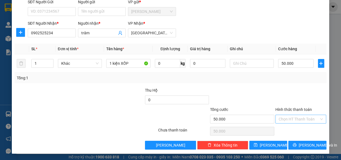
click at [291, 121] on input "Hình thức thanh toán" at bounding box center [298, 119] width 41 height 8
drag, startPoint x: 291, startPoint y: 129, endPoint x: 294, endPoint y: 133, distance: 4.9
click at [291, 130] on div "Tại văn phòng" at bounding box center [297, 129] width 44 height 6
click at [295, 145] on icon "printer" at bounding box center [294, 145] width 4 height 4
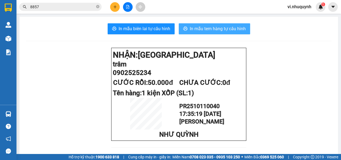
click at [216, 26] on span "In mẫu tem hàng tự cấu hình" at bounding box center [218, 28] width 56 height 7
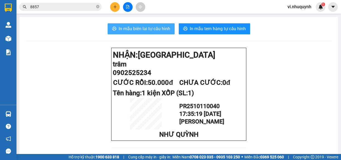
click at [146, 30] on span "In mẫu biên lai tự cấu hình" at bounding box center [145, 28] width 52 height 7
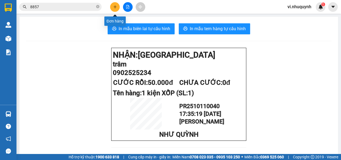
click at [115, 8] on icon "plus" at bounding box center [115, 7] width 4 height 4
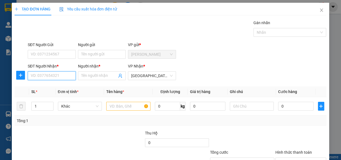
click at [50, 77] on input "SĐT Người Nhận *" at bounding box center [52, 75] width 48 height 9
click at [47, 88] on div "0815557010 - TRỰC" at bounding box center [51, 87] width 41 height 6
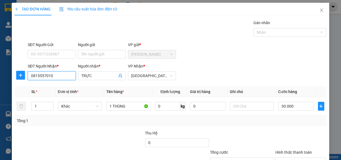
scroll to position [43, 0]
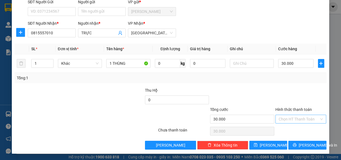
click at [287, 119] on input "Hình thức thanh toán" at bounding box center [298, 119] width 41 height 8
click at [293, 129] on div "Tại văn phòng" at bounding box center [297, 129] width 44 height 6
click at [302, 146] on span "[PERSON_NAME] và In" at bounding box center [317, 145] width 38 height 6
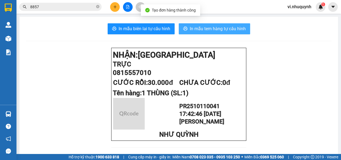
click at [208, 30] on span "In mẫu tem hàng tự cấu hình" at bounding box center [218, 28] width 56 height 7
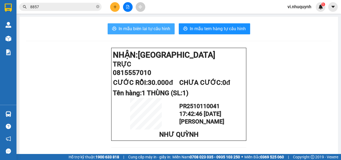
click at [153, 31] on span "In mẫu biên lai tự cấu hình" at bounding box center [145, 28] width 52 height 7
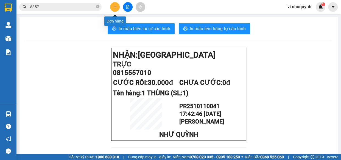
click at [116, 9] on button at bounding box center [115, 7] width 10 height 10
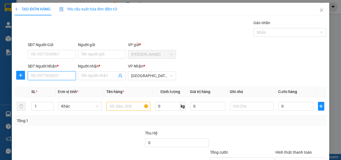
click at [59, 76] on input "SĐT Người Nhận *" at bounding box center [52, 75] width 48 height 9
click at [57, 88] on div "0919087320 - DUYÊN" at bounding box center [51, 87] width 41 height 6
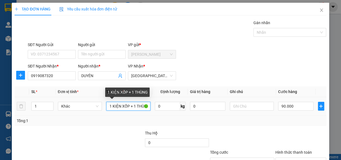
drag, startPoint x: 108, startPoint y: 107, endPoint x: 134, endPoint y: 111, distance: 27.2
click at [134, 111] on div "1 KIỆN XỐP + 1 THÙNG" at bounding box center [128, 106] width 44 height 11
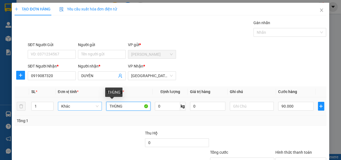
drag, startPoint x: 131, startPoint y: 107, endPoint x: 98, endPoint y: 109, distance: 32.7
click at [98, 110] on tr "1 Khác THÙNG 0 kg 0 90.000" at bounding box center [170, 106] width 311 height 18
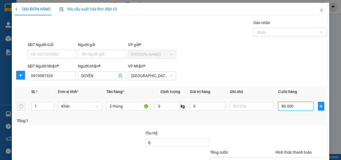
click at [296, 106] on input "90.000" at bounding box center [295, 106] width 35 height 9
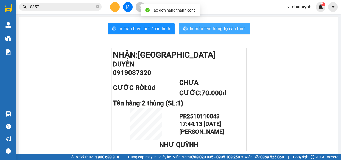
click at [205, 33] on button "In mẫu tem hàng tự cấu hình" at bounding box center [214, 28] width 71 height 11
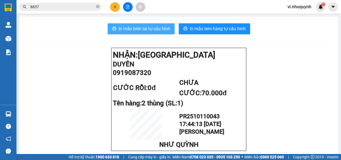
click at [144, 28] on span "In mẫu biên lai tự cấu hình" at bounding box center [145, 28] width 52 height 7
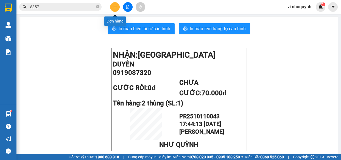
click at [114, 9] on button at bounding box center [115, 7] width 10 height 10
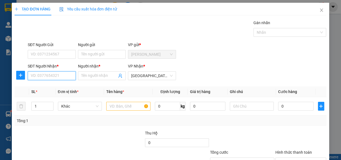
click at [56, 77] on input "SĐT Người Nhận *" at bounding box center [52, 75] width 48 height 9
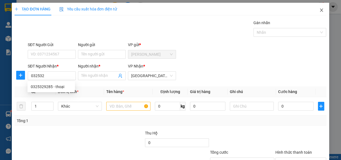
click at [319, 10] on icon "close" at bounding box center [321, 10] width 4 height 4
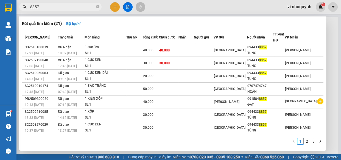
click at [57, 7] on input "8857" at bounding box center [62, 7] width 65 height 6
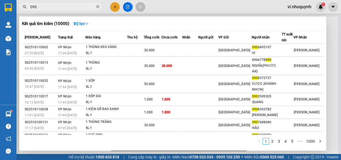
click at [70, 8] on input "090" at bounding box center [62, 7] width 65 height 6
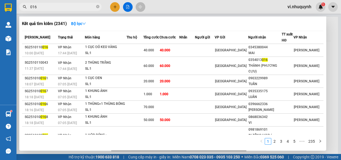
click at [114, 7] on div at bounding box center [170, 80] width 341 height 160
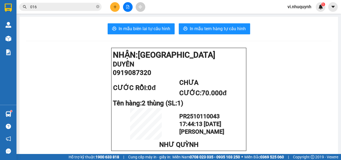
click at [117, 7] on icon "plus" at bounding box center [115, 7] width 4 height 4
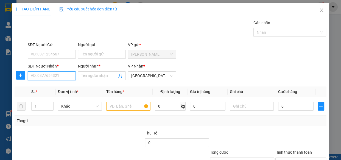
click at [66, 77] on input "SĐT Người Nhận *" at bounding box center [52, 75] width 48 height 9
click at [97, 74] on input "Người nhận *" at bounding box center [99, 76] width 36 height 6
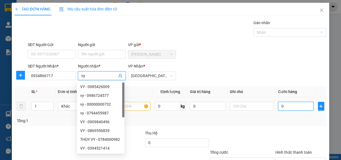
click at [289, 106] on input "0" at bounding box center [295, 106] width 35 height 9
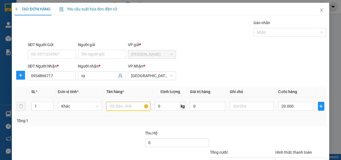
click at [126, 105] on input "text" at bounding box center [128, 106] width 44 height 9
click at [285, 158] on input "Hình thức thanh toán" at bounding box center [298, 162] width 41 height 8
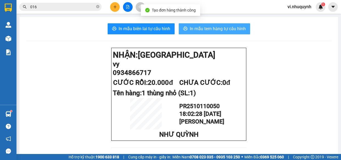
click at [204, 31] on span "In mẫu tem hàng tự cấu hình" at bounding box center [218, 28] width 56 height 7
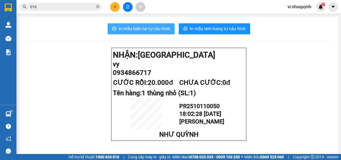
click at [143, 26] on span "In mẫu biên lai tự cấu hình" at bounding box center [145, 28] width 52 height 7
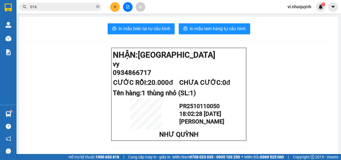
click at [114, 6] on icon "plus" at bounding box center [115, 7] width 4 height 4
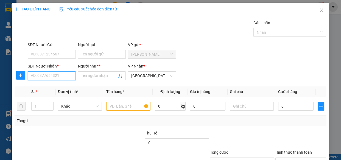
click at [55, 76] on input "SĐT Người Nhận *" at bounding box center [52, 75] width 48 height 9
click at [58, 84] on div "0325532312 - THỊNH" at bounding box center [51, 87] width 41 height 6
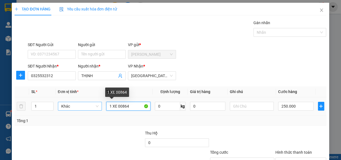
drag, startPoint x: 130, startPoint y: 108, endPoint x: 93, endPoint y: 108, distance: 37.0
click at [94, 109] on tr "1 Khác 1 XE 00864 0 kg 0 250.000" at bounding box center [170, 106] width 311 height 18
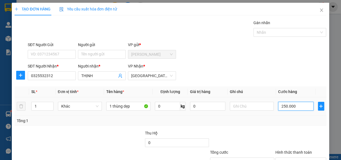
click at [297, 108] on input "250.000" at bounding box center [295, 106] width 35 height 9
click at [288, 158] on input "Hình thức thanh toán" at bounding box center [298, 162] width 41 height 8
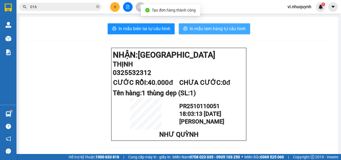
click at [211, 31] on span "In mẫu tem hàng tự cấu hình" at bounding box center [218, 28] width 56 height 7
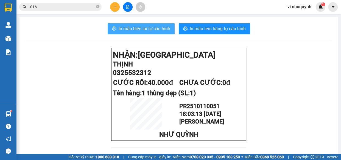
click at [136, 27] on span "In mẫu biên lai tự cấu hình" at bounding box center [145, 28] width 52 height 7
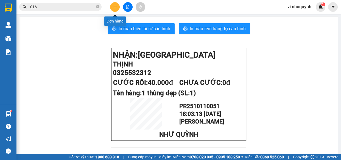
click at [115, 5] on icon "plus" at bounding box center [115, 7] width 4 height 4
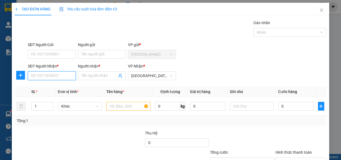
click at [46, 77] on input "SĐT Người Nhận *" at bounding box center [52, 75] width 48 height 9
click at [85, 76] on input "Người nhận *" at bounding box center [99, 76] width 36 height 6
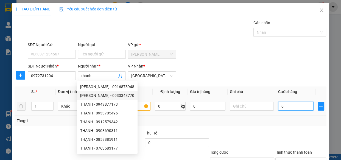
click at [280, 108] on input "0" at bounding box center [295, 106] width 35 height 9
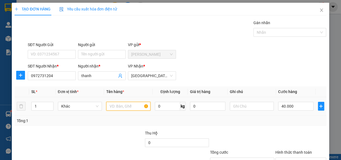
click at [123, 105] on input "text" at bounding box center [128, 106] width 44 height 9
click at [284, 158] on input "Hình thức thanh toán" at bounding box center [298, 162] width 41 height 8
drag, startPoint x: 290, startPoint y: 126, endPoint x: 295, endPoint y: 142, distance: 16.9
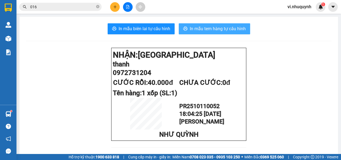
click at [213, 29] on span "In mẫu tem hàng tự cấu hình" at bounding box center [218, 28] width 56 height 7
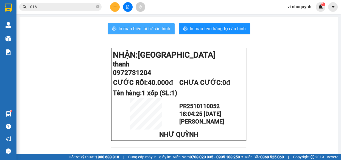
click at [144, 31] on span "In mẫu biên lai tự cấu hình" at bounding box center [145, 28] width 52 height 7
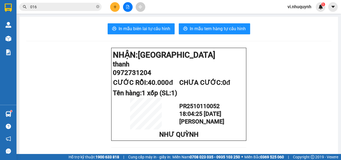
click at [114, 6] on icon "plus" at bounding box center [115, 7] width 4 height 4
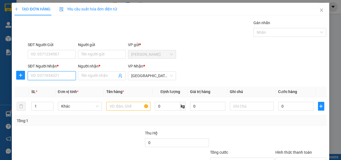
click at [54, 74] on input "SĐT Người Nhận *" at bounding box center [52, 75] width 48 height 9
click at [55, 86] on div "0349191173 - út" at bounding box center [51, 87] width 41 height 6
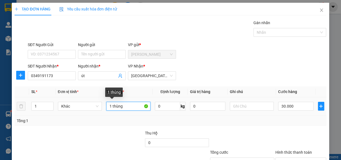
click at [125, 108] on input "1 thùng" at bounding box center [128, 106] width 44 height 9
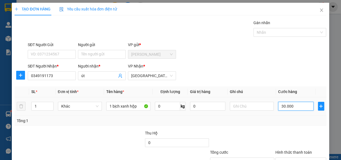
click at [298, 106] on input "30.000" at bounding box center [295, 106] width 35 height 9
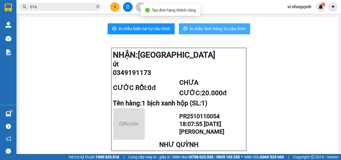
click at [203, 29] on span "In mẫu tem hàng tự cấu hình" at bounding box center [218, 28] width 56 height 7
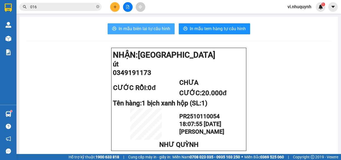
click at [145, 28] on span "In mẫu biên lai tự cấu hình" at bounding box center [145, 28] width 52 height 7
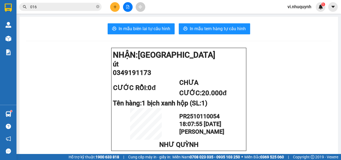
click at [60, 8] on input "016" at bounding box center [62, 7] width 65 height 6
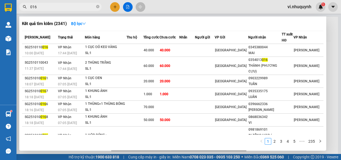
click at [59, 8] on input "016" at bounding box center [62, 7] width 65 height 6
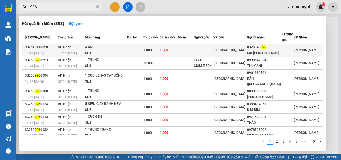
click at [265, 50] on div "MR LEE" at bounding box center [264, 53] width 34 height 6
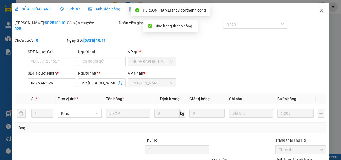
click at [319, 10] on icon "close" at bounding box center [321, 10] width 4 height 4
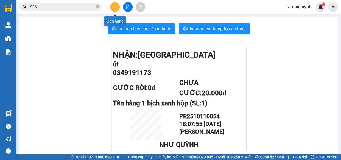
click at [113, 6] on icon "plus" at bounding box center [115, 7] width 4 height 4
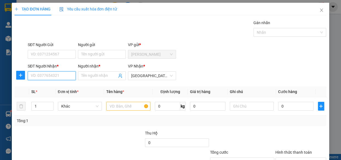
click at [58, 76] on input "SĐT Người Nhận *" at bounding box center [52, 75] width 48 height 9
click at [57, 83] on div "0792003167 - ngân" at bounding box center [50, 86] width 47 height 9
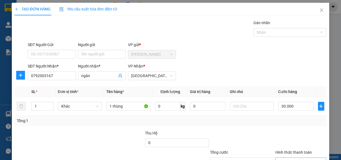
drag, startPoint x: 289, startPoint y: 117, endPoint x: 289, endPoint y: 122, distance: 5.2
click at [289, 158] on input "Hình thức thanh toán" at bounding box center [298, 162] width 41 height 8
drag, startPoint x: 286, startPoint y: 129, endPoint x: 309, endPoint y: 153, distance: 33.6
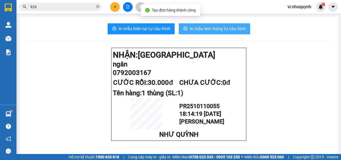
click at [212, 29] on span "In mẫu tem hàng tự cấu hình" at bounding box center [218, 28] width 56 height 7
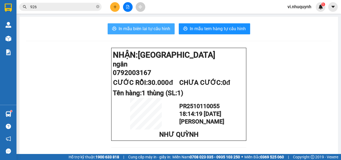
click at [138, 26] on span "In mẫu biên lai tự cấu hình" at bounding box center [145, 28] width 52 height 7
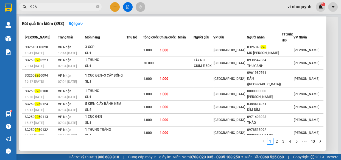
click at [46, 6] on input "926" at bounding box center [62, 7] width 65 height 6
click at [114, 9] on div at bounding box center [170, 80] width 341 height 160
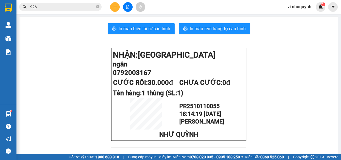
click at [115, 8] on icon "plus" at bounding box center [115, 7] width 4 height 4
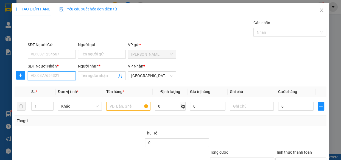
click at [50, 77] on input "SĐT Người Nhận *" at bounding box center [52, 75] width 48 height 9
click at [63, 86] on div "0931115450 - thi" at bounding box center [51, 87] width 41 height 6
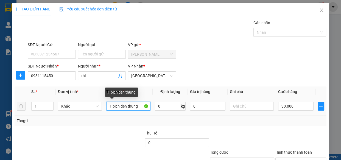
drag, startPoint x: 140, startPoint y: 107, endPoint x: 104, endPoint y: 110, distance: 36.1
click at [104, 110] on td "1 bịch đen thùng" at bounding box center [128, 106] width 49 height 18
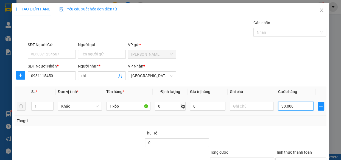
click at [292, 105] on input "30.000" at bounding box center [295, 106] width 35 height 9
click at [289, 158] on input "Hình thức thanh toán" at bounding box center [298, 162] width 41 height 8
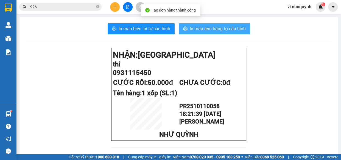
click at [214, 28] on span "In mẫu tem hàng tự cấu hình" at bounding box center [218, 28] width 56 height 7
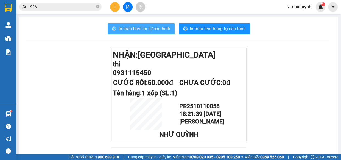
click at [154, 30] on span "In mẫu biên lai tự cấu hình" at bounding box center [145, 28] width 52 height 7
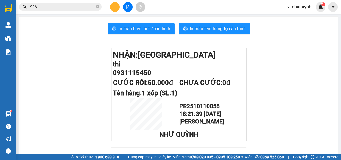
click at [114, 8] on icon "plus" at bounding box center [115, 7] width 4 height 4
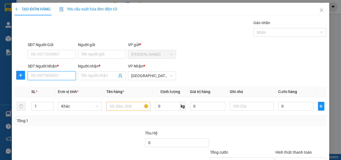
click at [57, 75] on input "SĐT Người Nhận *" at bounding box center [52, 75] width 48 height 9
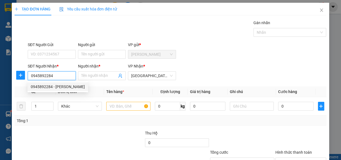
click at [53, 86] on div "0945892284 - GIANG" at bounding box center [58, 87] width 54 height 6
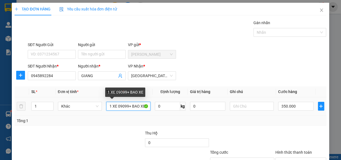
drag, startPoint x: 110, startPoint y: 107, endPoint x: 123, endPoint y: 109, distance: 13.1
click at [123, 109] on input "1 XE 09099+ BAO XE" at bounding box center [128, 106] width 44 height 9
drag, startPoint x: 122, startPoint y: 107, endPoint x: 100, endPoint y: 111, distance: 22.0
click at [101, 112] on tr "1 Khác 199+ BAO XE 0 kg 0 350.000" at bounding box center [170, 106] width 311 height 18
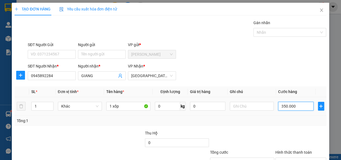
click at [299, 107] on input "350.000" at bounding box center [295, 106] width 35 height 9
drag, startPoint x: 285, startPoint y: 119, endPoint x: 287, endPoint y: 123, distance: 5.3
click at [285, 158] on input "Hình thức thanh toán" at bounding box center [298, 162] width 41 height 8
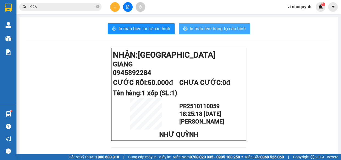
click at [208, 29] on span "In mẫu tem hàng tự cấu hình" at bounding box center [218, 28] width 56 height 7
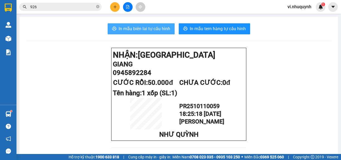
click at [144, 26] on span "In mẫu biên lai tự cấu hình" at bounding box center [145, 28] width 52 height 7
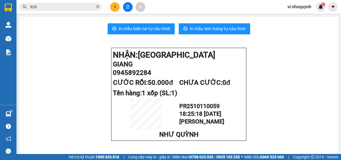
click at [69, 8] on input "926" at bounding box center [62, 7] width 65 height 6
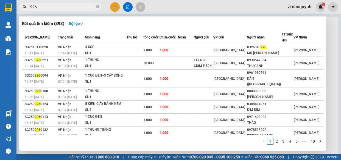
click at [69, 8] on input "926" at bounding box center [62, 7] width 65 height 6
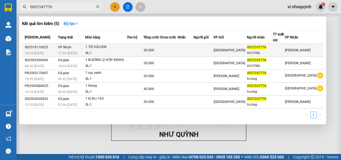
click at [266, 49] on span "0937247776" at bounding box center [256, 47] width 19 height 4
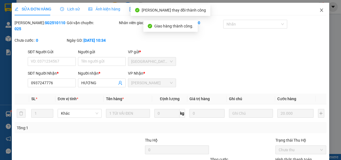
click at [319, 10] on icon "close" at bounding box center [321, 10] width 4 height 4
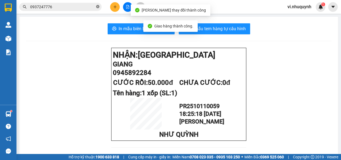
click at [98, 7] on icon "close-circle" at bounding box center [97, 6] width 3 height 3
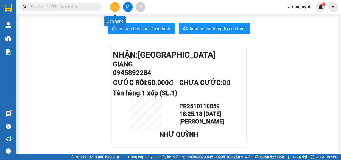
click at [113, 8] on icon "plus" at bounding box center [115, 7] width 4 height 4
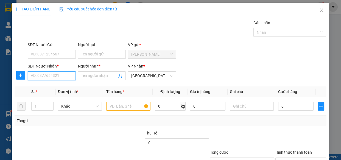
click at [63, 75] on input "SĐT Người Nhận *" at bounding box center [52, 75] width 48 height 9
click at [60, 85] on div "0337211680 - GIANG" at bounding box center [51, 87] width 41 height 6
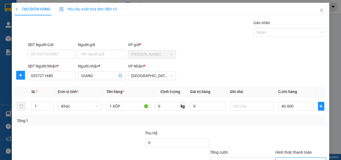
click at [285, 158] on input "Hình thức thanh toán" at bounding box center [298, 162] width 41 height 8
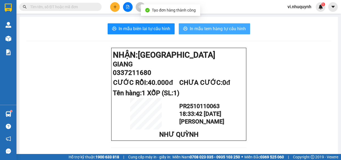
click at [216, 27] on span "In mẫu tem hàng tự cấu hình" at bounding box center [218, 28] width 56 height 7
click at [212, 29] on span "In mẫu tem hàng tự cấu hình" at bounding box center [218, 28] width 56 height 7
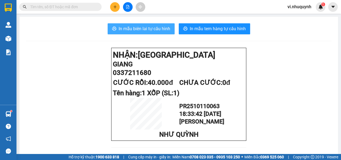
click at [134, 27] on span "In mẫu biên lai tự cấu hình" at bounding box center [145, 28] width 52 height 7
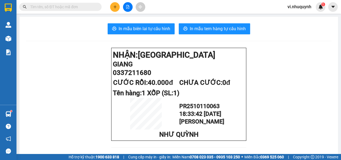
click at [77, 5] on input "text" at bounding box center [62, 7] width 65 height 6
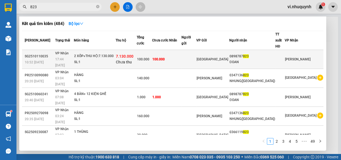
click at [275, 59] on div "ĐOAN" at bounding box center [252, 62] width 46 height 6
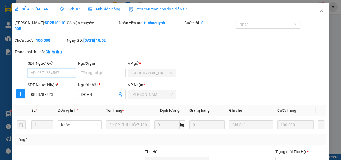
click at [283, 157] on span "Chưa thu" at bounding box center [300, 161] width 44 height 8
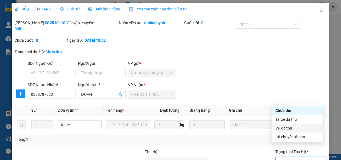
click at [285, 129] on div "VP đã thu" at bounding box center [297, 128] width 44 height 6
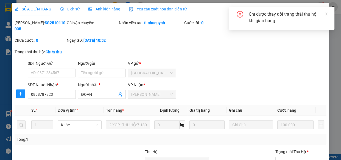
click at [326, 14] on icon "close" at bounding box center [326, 14] width 3 height 3
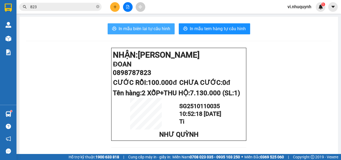
click at [155, 31] on span "In mẫu biên lai tự cấu hình" at bounding box center [145, 28] width 52 height 7
click at [144, 28] on span "In mẫu biên lai tự cấu hình" at bounding box center [145, 28] width 52 height 7
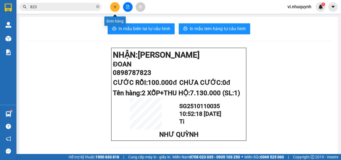
click at [117, 9] on icon "plus" at bounding box center [115, 7] width 4 height 4
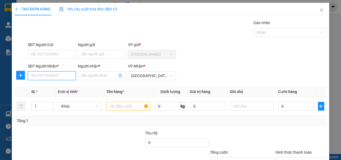
click at [60, 75] on input "SĐT Người Nhận *" at bounding box center [52, 75] width 48 height 9
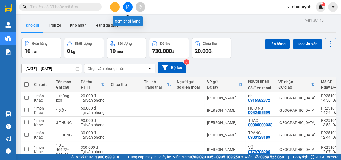
click at [126, 7] on icon "file-add" at bounding box center [128, 7] width 4 height 4
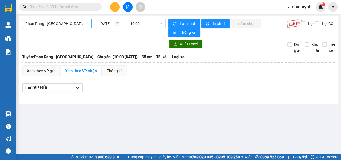
click at [62, 23] on span "Phan Rang - [GEOGRAPHIC_DATA]" at bounding box center [56, 23] width 63 height 8
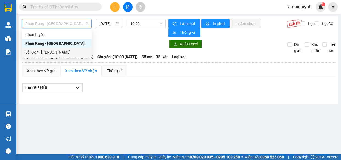
click at [46, 50] on div "Sài Gòn - [PERSON_NAME]" at bounding box center [56, 52] width 63 height 6
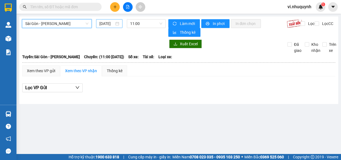
click at [118, 25] on div "[DATE]" at bounding box center [109, 24] width 20 height 6
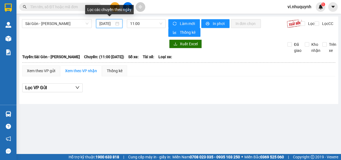
scroll to position [0, 4]
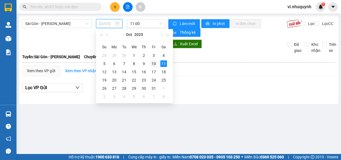
click at [152, 63] on div "10" at bounding box center [153, 63] width 7 height 7
type input "10/10/2025"
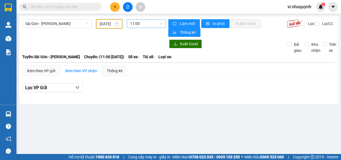
click at [150, 25] on span "11:00" at bounding box center [146, 23] width 32 height 8
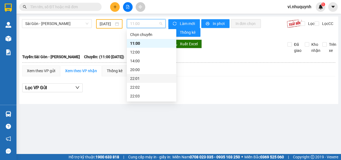
click at [139, 79] on div "22:01" at bounding box center [151, 78] width 43 height 6
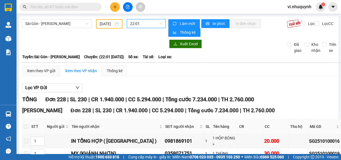
scroll to position [25, 0]
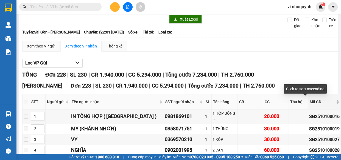
click at [318, 104] on div "Mã GD" at bounding box center [323, 102] width 29 height 6
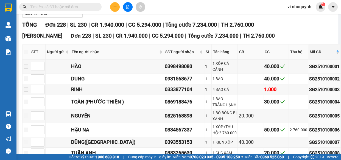
scroll to position [85, 0]
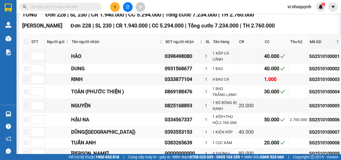
click at [309, 129] on div "SG2510100007" at bounding box center [324, 132] width 30 height 7
copy div "SG2510100007"
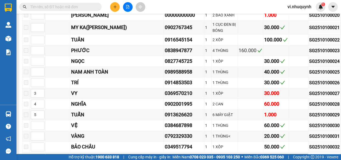
scroll to position [364, 0]
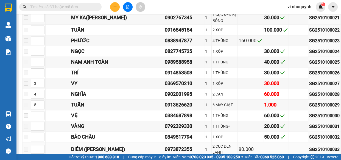
click at [309, 146] on div "SG2510100033" at bounding box center [324, 149] width 30 height 7
copy div "SG2510100033"
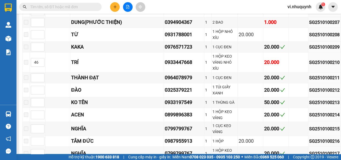
scroll to position [2658, 0]
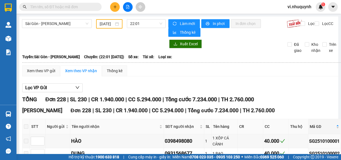
scroll to position [2434, 0]
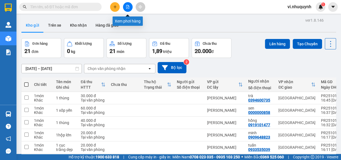
click at [127, 8] on icon "file-add" at bounding box center [128, 7] width 4 height 4
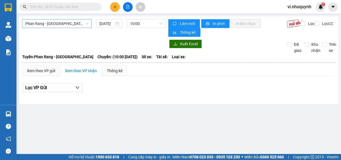
click at [69, 24] on span "Phan Rang - [GEOGRAPHIC_DATA]" at bounding box center [56, 23] width 63 height 8
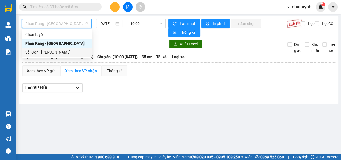
click at [55, 51] on div "Sài Gòn - [PERSON_NAME]" at bounding box center [56, 52] width 63 height 6
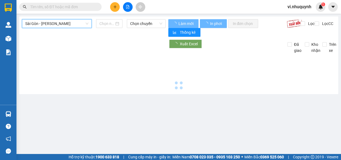
type input "[DATE]"
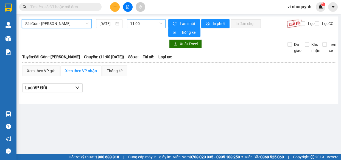
click at [152, 25] on span "11:00" at bounding box center [146, 23] width 32 height 8
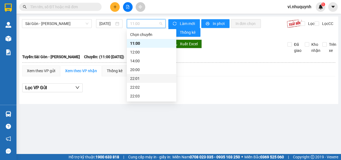
click at [142, 77] on div "22:01" at bounding box center [151, 78] width 43 height 6
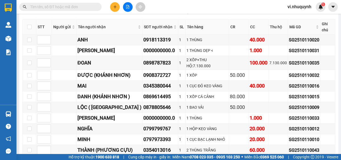
scroll to position [110, 0]
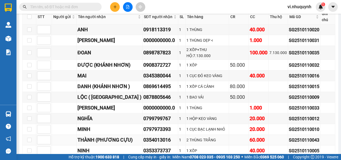
click at [295, 137] on div "SG2510110043" at bounding box center [304, 140] width 30 height 7
copy div "SG2510110043"
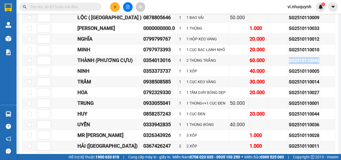
scroll to position [199, 0]
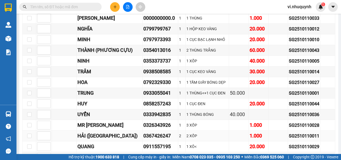
click at [289, 133] on div "SG2510110011" at bounding box center [304, 136] width 30 height 7
copy div "SG2510110011"
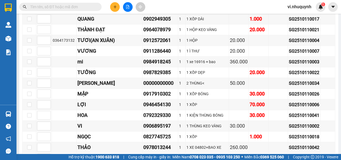
scroll to position [369, 0]
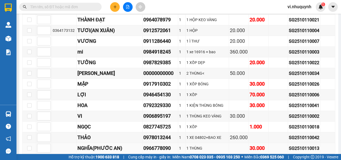
click at [299, 145] on div "SG2510110013" at bounding box center [304, 148] width 30 height 7
copy div "SG2510110013"
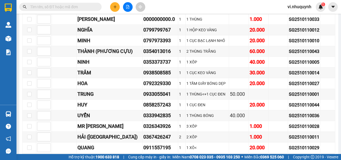
scroll to position [208, 0]
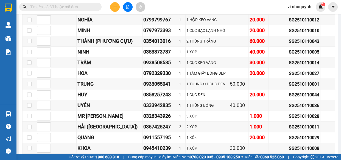
click at [58, 7] on input "text" at bounding box center [62, 7] width 65 height 6
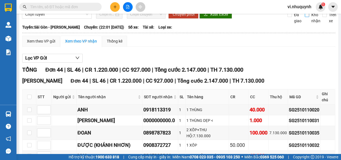
scroll to position [9, 0]
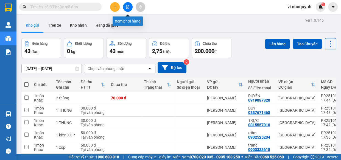
click at [129, 6] on icon "file-add" at bounding box center [128, 7] width 4 height 4
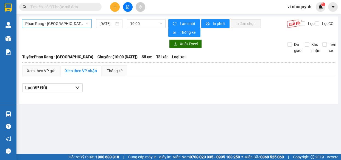
click at [66, 24] on span "Phan Rang - [GEOGRAPHIC_DATA]" at bounding box center [56, 23] width 63 height 8
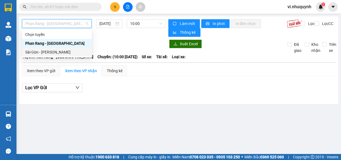
click at [47, 52] on div "Sài Gòn - [PERSON_NAME]" at bounding box center [56, 52] width 63 height 6
type input "[DATE]"
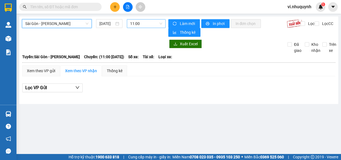
click at [151, 23] on span "11:00" at bounding box center [146, 23] width 32 height 8
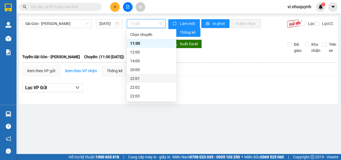
click at [134, 76] on div "22:01" at bounding box center [151, 78] width 43 height 6
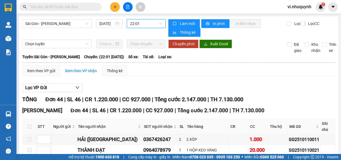
click at [29, 124] on span at bounding box center [29, 126] width 4 height 4
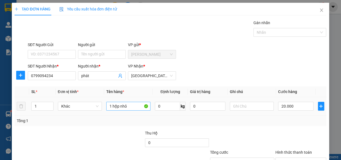
type input "0799094234"
click at [117, 106] on input "1 hộp nhỏ" at bounding box center [128, 106] width 44 height 9
click at [128, 105] on input "1 hộp nhỏ" at bounding box center [128, 106] width 44 height 9
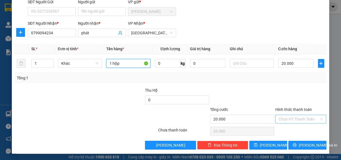
type input "1 hộp"
click at [280, 117] on input "Hình thức thanh toán" at bounding box center [298, 119] width 41 height 8
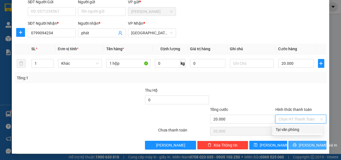
drag, startPoint x: 286, startPoint y: 130, endPoint x: 303, endPoint y: 145, distance: 22.7
click at [286, 130] on div "Tại văn phòng" at bounding box center [297, 129] width 44 height 6
type input "0"
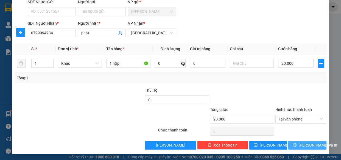
click at [305, 147] on span "[PERSON_NAME] và In" at bounding box center [317, 145] width 38 height 6
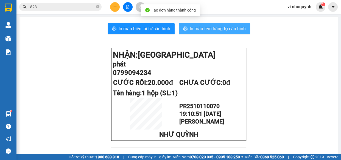
click at [211, 29] on span "In mẫu tem hàng tự cấu hình" at bounding box center [218, 28] width 56 height 7
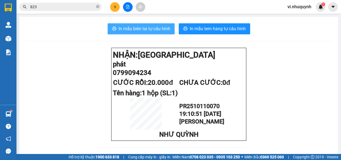
click at [146, 30] on span "In mẫu biên lai tự cấu hình" at bounding box center [145, 28] width 52 height 7
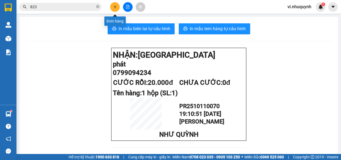
click at [114, 9] on icon "plus" at bounding box center [115, 7] width 4 height 4
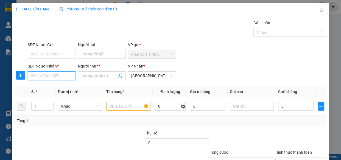
click at [55, 74] on input "SĐT Người Nhận *" at bounding box center [52, 75] width 48 height 9
click at [47, 88] on div "0902691961 - MẪN" at bounding box center [51, 87] width 41 height 6
type input "0902691961"
type input "MẪN"
type input "20.000"
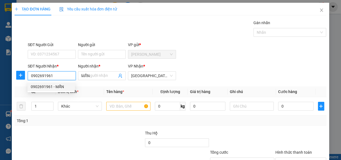
type input "20.000"
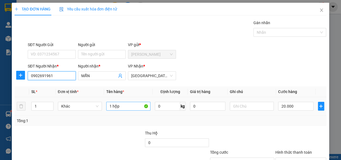
type input "0902691961"
click at [125, 106] on input "1 hộp" at bounding box center [128, 106] width 44 height 9
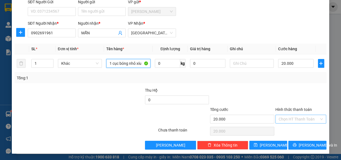
type input "1 cục bóng nhỏ xíu"
click at [286, 118] on input "Hình thức thanh toán" at bounding box center [298, 119] width 41 height 8
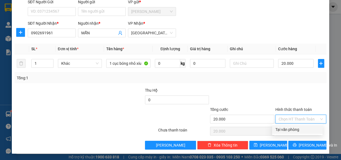
drag, startPoint x: 288, startPoint y: 127, endPoint x: 289, endPoint y: 132, distance: 4.9
click at [288, 128] on div "Tại văn phòng" at bounding box center [297, 129] width 44 height 6
type input "0"
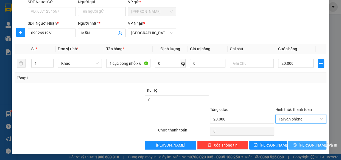
click at [295, 146] on span "printer" at bounding box center [294, 145] width 4 height 4
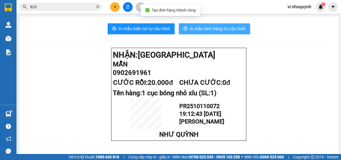
click at [201, 30] on span "In mẫu tem hàng tự cấu hình" at bounding box center [218, 28] width 56 height 7
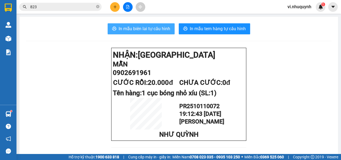
click at [137, 25] on span "In mẫu biên lai tự cấu hình" at bounding box center [145, 28] width 52 height 7
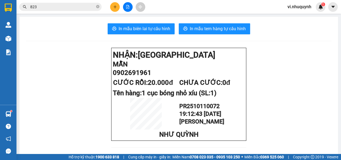
click at [113, 6] on icon "plus" at bounding box center [115, 7] width 4 height 4
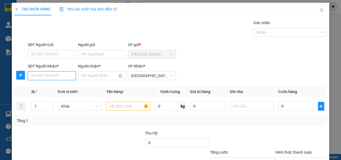
click at [56, 76] on input "SĐT Người Nhận *" at bounding box center [52, 75] width 48 height 9
type input "0942569917"
click at [60, 84] on div "0942569917 - DŨNG" at bounding box center [51, 87] width 41 height 6
type input "DŨNG"
type input "40.000"
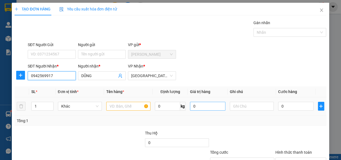
type input "40.000"
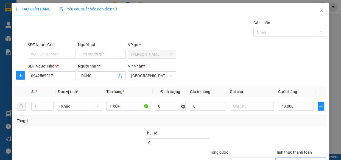
click at [292, 158] on input "Hình thức thanh toán" at bounding box center [298, 162] width 41 height 8
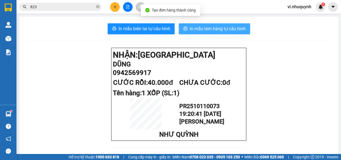
click at [214, 28] on span "In mẫu tem hàng tự cấu hình" at bounding box center [218, 28] width 56 height 7
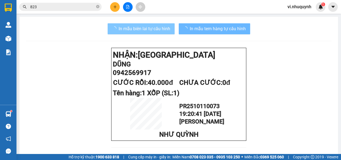
click at [154, 30] on span "In mẫu biên lai tự cấu hình" at bounding box center [145, 28] width 52 height 7
click at [145, 28] on span "In mẫu biên lai tự cấu hình" at bounding box center [145, 28] width 52 height 7
click at [144, 27] on span "In mẫu biên lai tự cấu hình" at bounding box center [145, 28] width 52 height 7
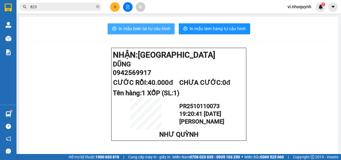
click at [150, 28] on span "In mẫu biên lai tự cấu hình" at bounding box center [145, 28] width 52 height 7
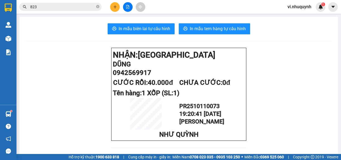
click at [114, 6] on icon "plus" at bounding box center [115, 7] width 4 height 4
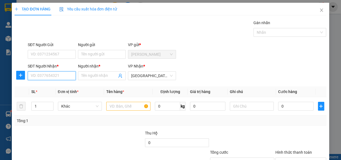
click at [54, 77] on input "SĐT Người Nhận *" at bounding box center [52, 75] width 48 height 9
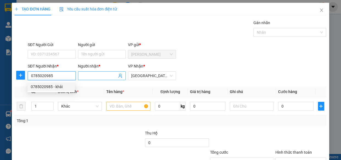
type input "0785020985"
click at [92, 75] on input "Người nhận *" at bounding box center [99, 76] width 36 height 6
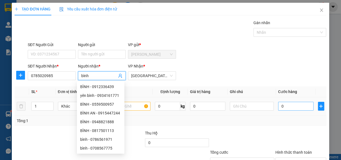
type input "bình"
click at [291, 107] on input "0" at bounding box center [295, 106] width 35 height 9
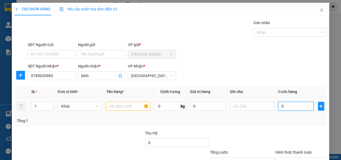
type input "2"
type input "2.000"
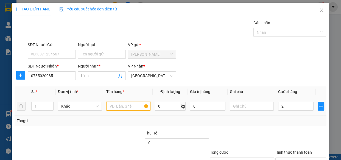
type input "2.000"
click at [131, 108] on input "text" at bounding box center [128, 106] width 44 height 9
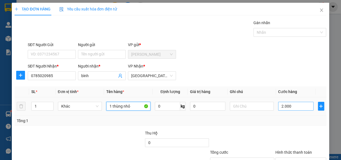
type input "1 thùng nhỏ"
click at [296, 108] on input "2.000" at bounding box center [295, 106] width 35 height 9
type input "2"
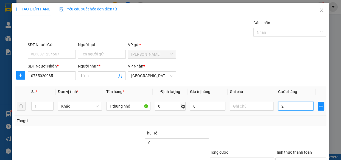
type input "20"
type input "200"
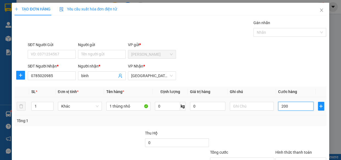
type input "200"
type input "2.000"
type input "20.000"
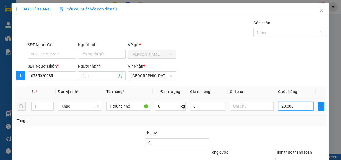
type input "20.000"
click at [287, 158] on input "Hình thức thanh toán" at bounding box center [298, 162] width 41 height 8
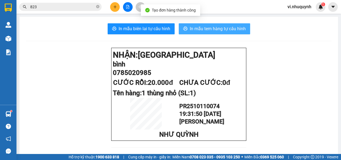
click at [211, 29] on span "In mẫu tem hàng tự cấu hình" at bounding box center [218, 28] width 56 height 7
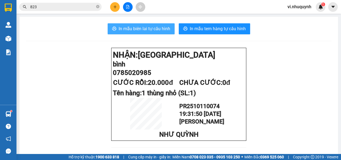
click at [149, 27] on span "In mẫu biên lai tự cấu hình" at bounding box center [145, 28] width 52 height 7
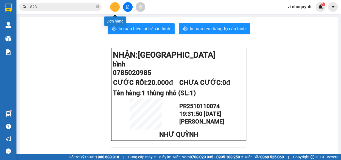
click at [113, 7] on icon "plus" at bounding box center [115, 7] width 4 height 4
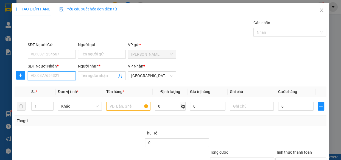
click at [51, 75] on input "SĐT Người Nhận *" at bounding box center [52, 75] width 48 height 9
type input "0919854405"
click at [54, 88] on div "0919854405 - thư" at bounding box center [51, 87] width 41 height 6
type input "thư"
type input "40.000"
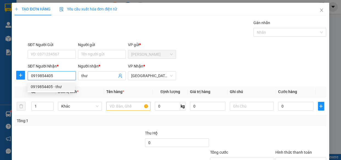
type input "40.000"
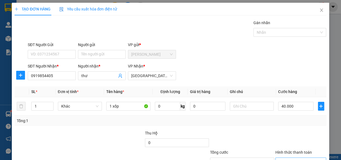
click at [279, 158] on input "Hình thức thanh toán" at bounding box center [298, 162] width 41 height 8
drag, startPoint x: 283, startPoint y: 129, endPoint x: 289, endPoint y: 132, distance: 6.7
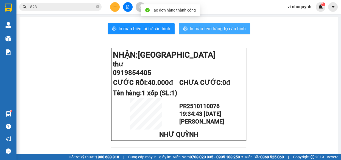
click at [200, 28] on span "In mẫu tem hàng tự cấu hình" at bounding box center [218, 28] width 56 height 7
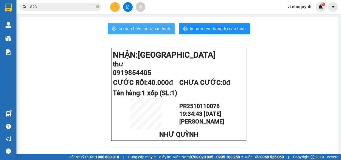
click at [140, 29] on span "In mẫu biên lai tự cấu hình" at bounding box center [145, 28] width 52 height 7
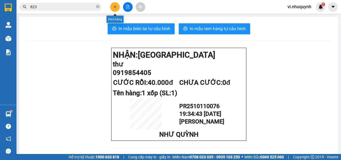
click at [114, 7] on icon "plus" at bounding box center [115, 7] width 4 height 4
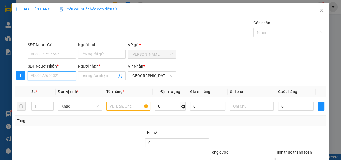
click at [49, 77] on input "SĐT Người Nhận *" at bounding box center [52, 75] width 48 height 9
type input "0914396261"
click at [59, 86] on div "0914396261 - phương" at bounding box center [51, 87] width 41 height 6
type input "phương"
type input "30.000"
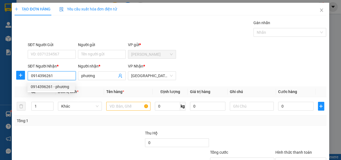
type input "30.000"
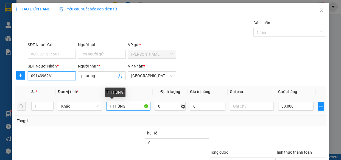
type input "0914396261"
drag, startPoint x: 127, startPoint y: 108, endPoint x: 111, endPoint y: 107, distance: 15.6
click at [111, 107] on input "1 THÙNG" at bounding box center [128, 106] width 44 height 9
click at [110, 108] on input "1 bịch trắng" at bounding box center [128, 106] width 44 height 9
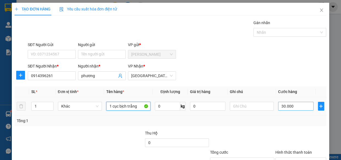
type input "1 cục bịch trắng"
click at [302, 108] on input "30.000" at bounding box center [295, 106] width 35 height 9
type input "2"
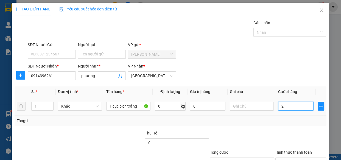
type input "20"
type input "200"
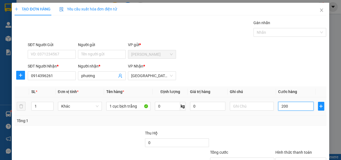
type input "2.000"
type input "20.000"
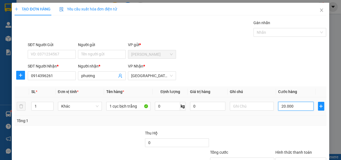
type input "20.000"
click at [290, 158] on input "Hình thức thanh toán" at bounding box center [298, 162] width 41 height 8
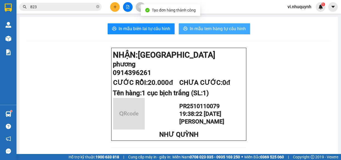
click at [204, 30] on span "In mẫu tem hàng tự cấu hình" at bounding box center [218, 28] width 56 height 7
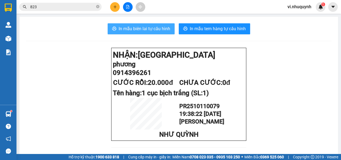
click at [145, 27] on span "In mẫu biên lai tự cấu hình" at bounding box center [145, 28] width 52 height 7
